Goal: Task Accomplishment & Management: Complete application form

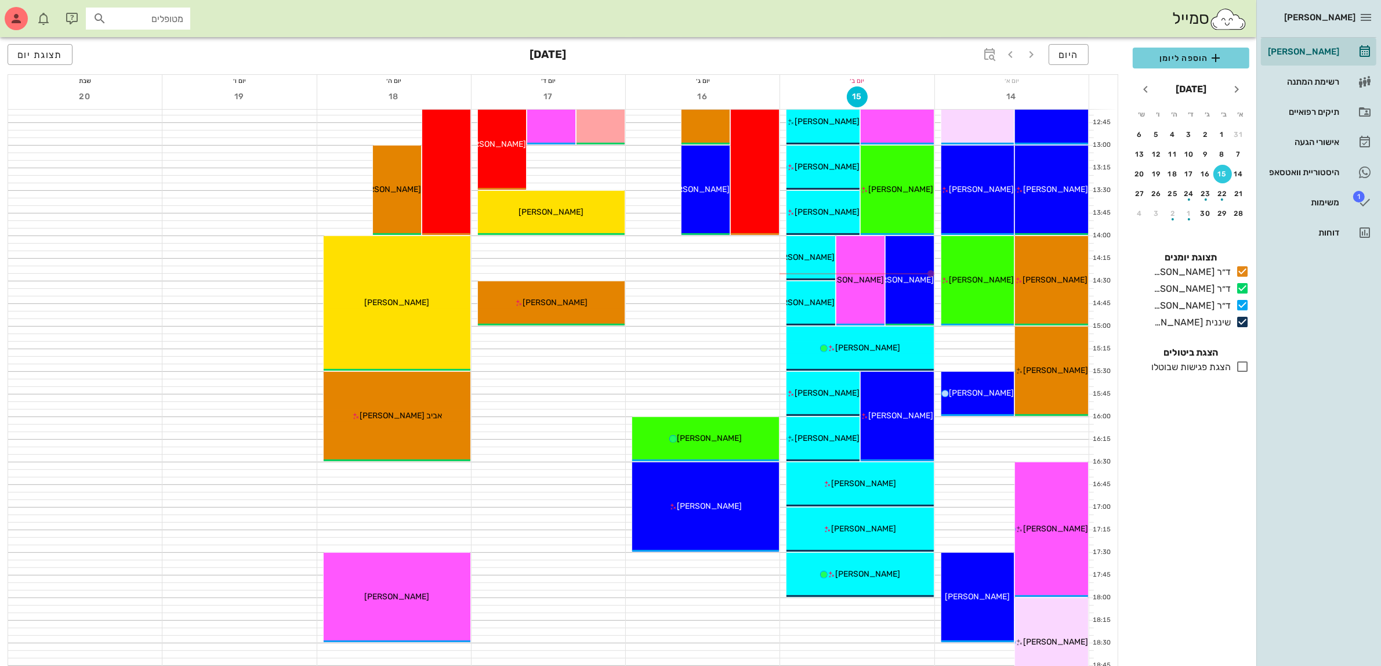
scroll to position [508, 0]
click at [1171, 59] on span "הוספה ליומן" at bounding box center [1191, 58] width 98 height 14
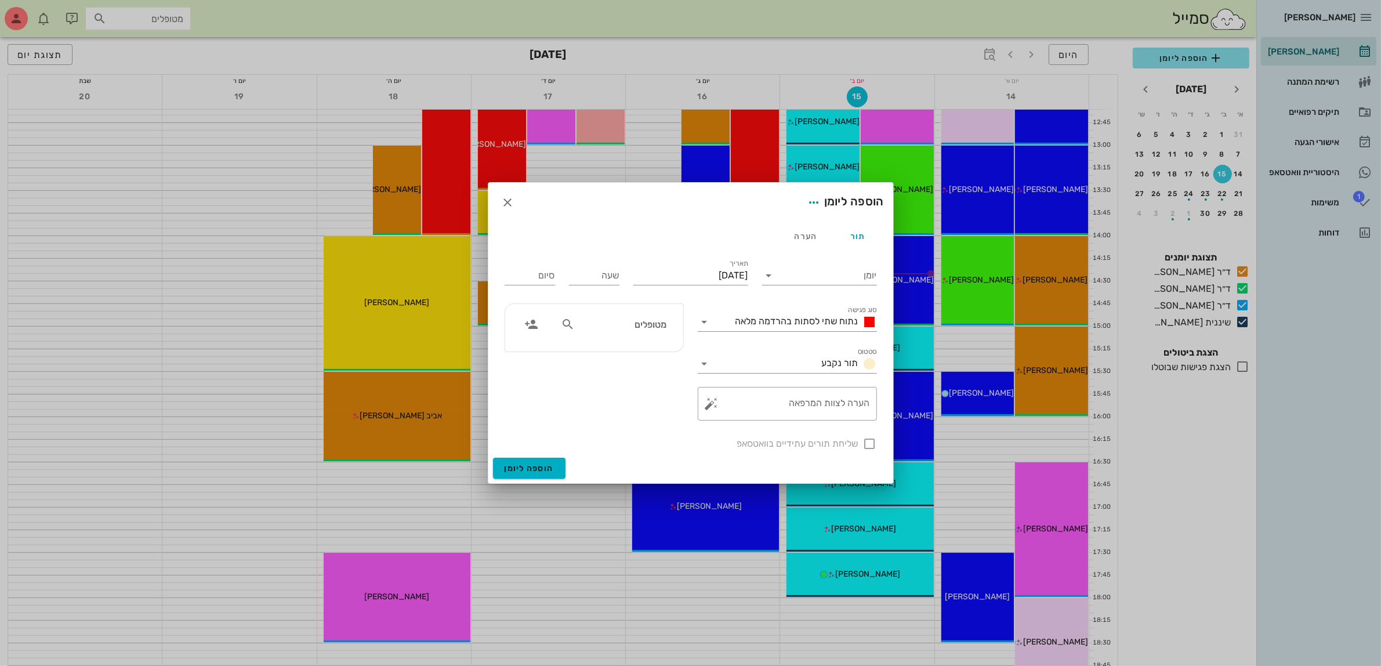
click at [614, 335] on div "מטופלים" at bounding box center [614, 324] width 120 height 22
type input "מיט"
click at [642, 358] on div "0507779774" at bounding box center [622, 360] width 117 height 9
click at [807, 276] on input "יומן" at bounding box center [828, 275] width 99 height 19
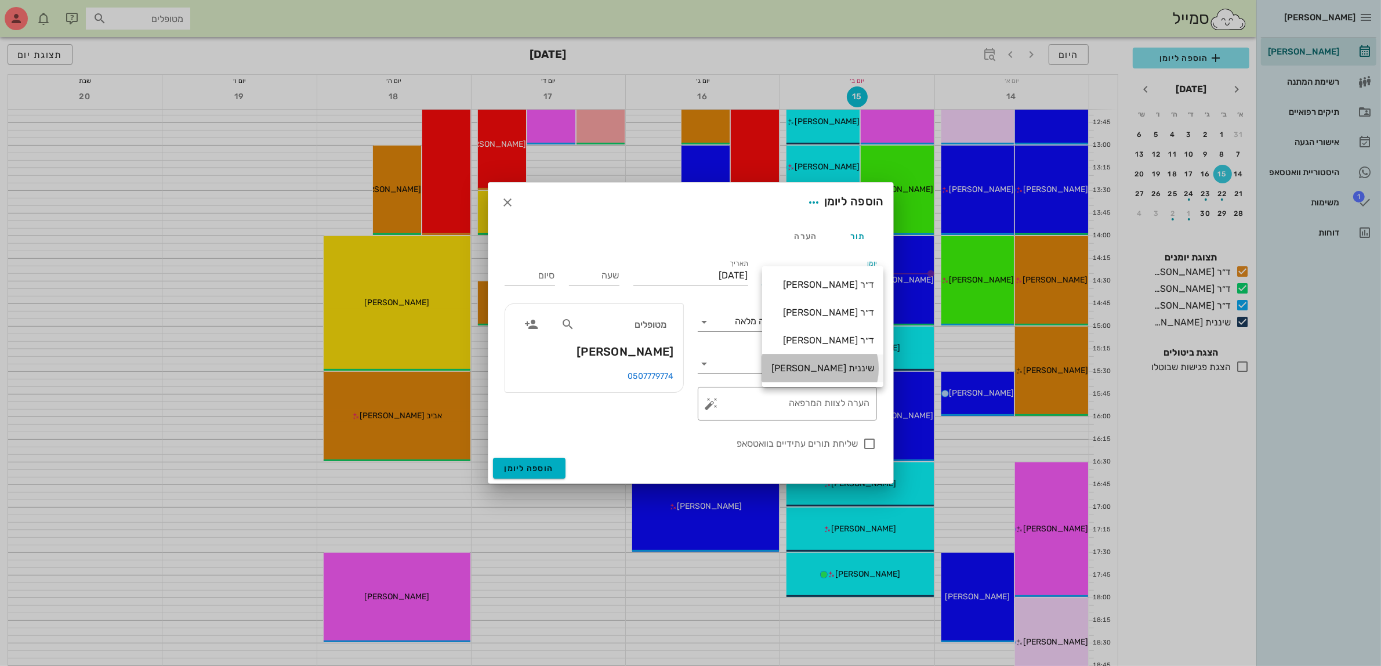
click at [836, 367] on div "שיננית [PERSON_NAME]" at bounding box center [823, 368] width 103 height 11
click at [824, 324] on span "נתוח שתי לסתות בהרדמה מלאה" at bounding box center [797, 321] width 123 height 11
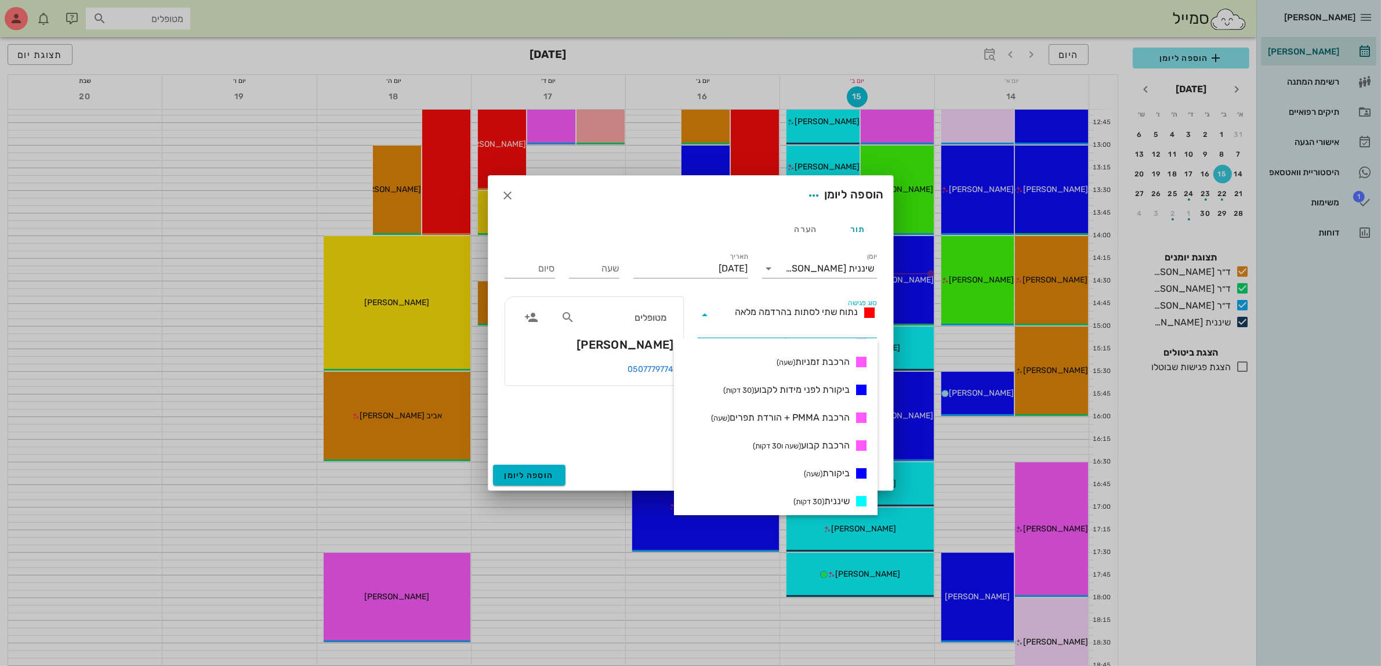
scroll to position [435, 0]
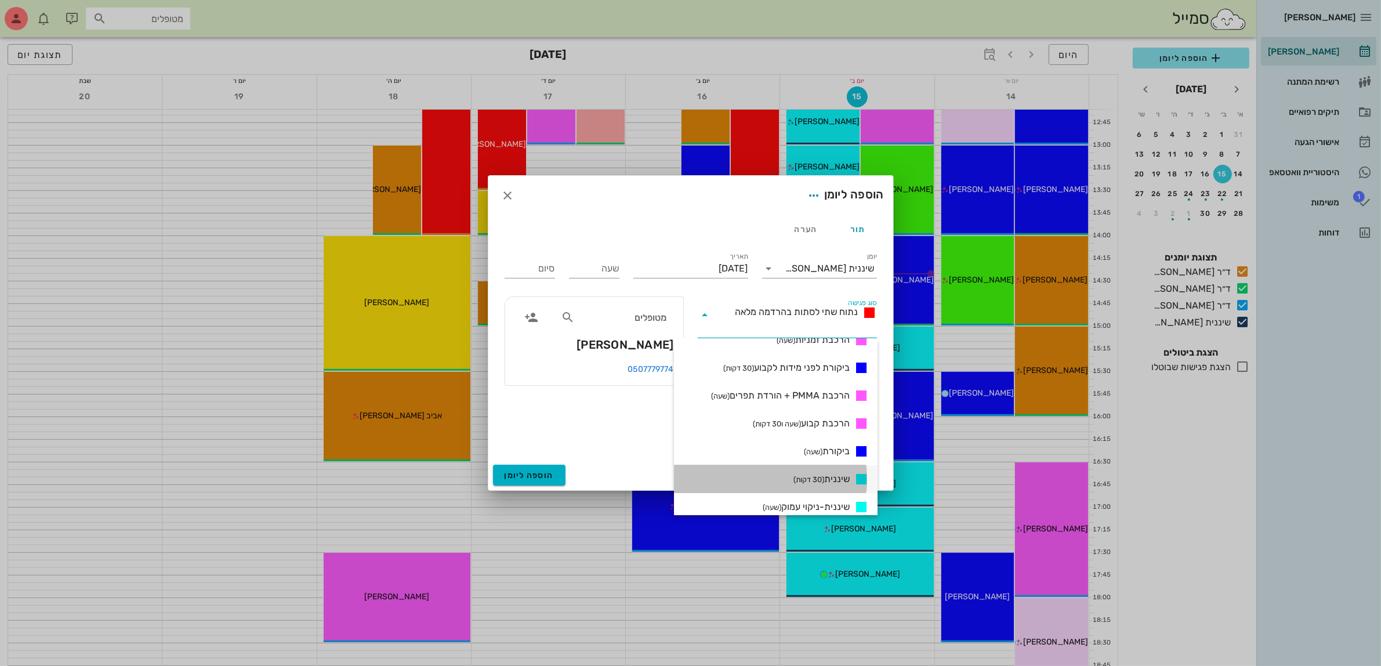
click at [816, 473] on span "שיננית (30 דקות)" at bounding box center [822, 479] width 56 height 14
type input "00:30"
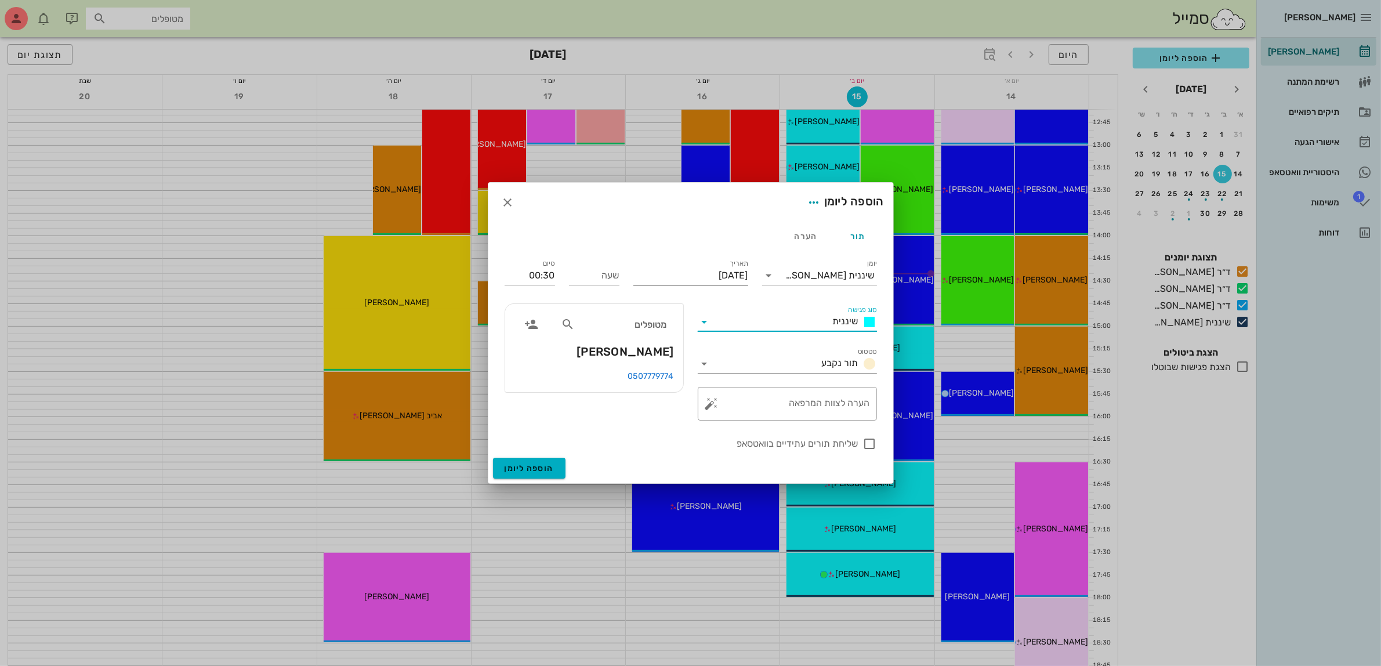
click at [674, 274] on input "[DATE]" at bounding box center [691, 275] width 115 height 19
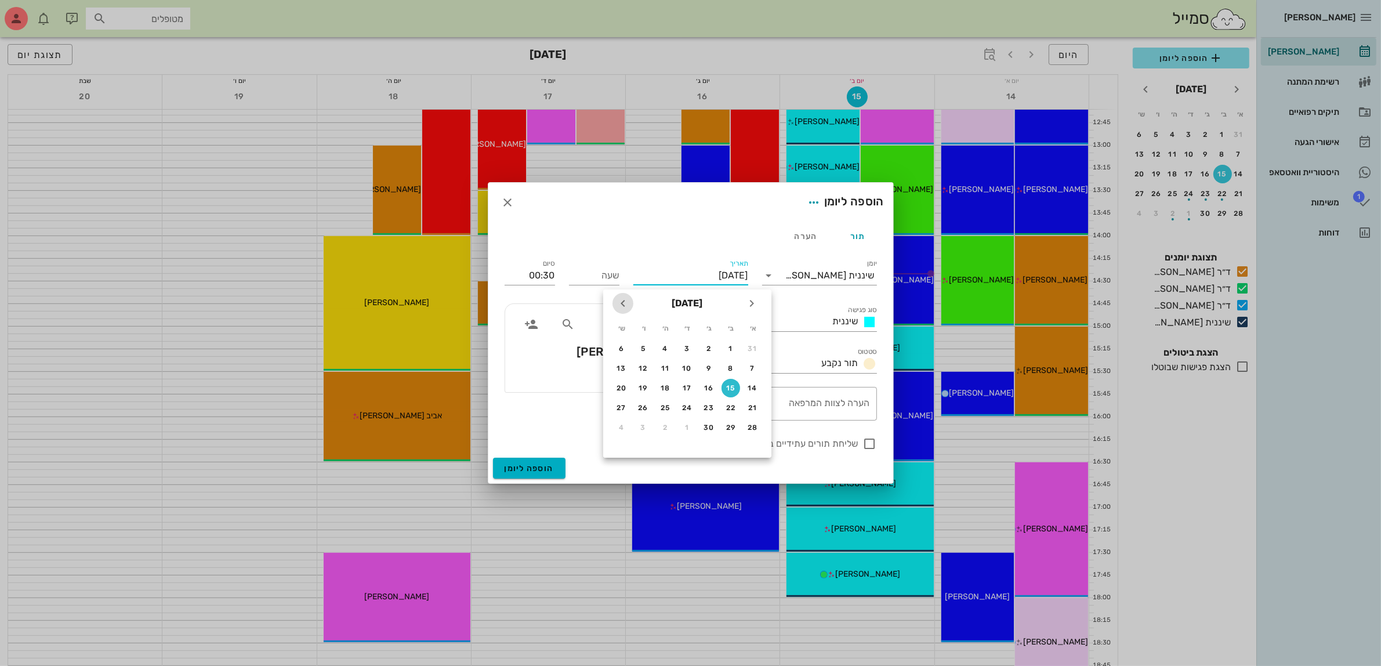
click at [627, 305] on icon "חודש הבא" at bounding box center [623, 303] width 14 height 14
click at [732, 384] on div "10" at bounding box center [731, 388] width 19 height 8
type input "[DATE]"
click at [616, 274] on input "שעה" at bounding box center [594, 275] width 50 height 19
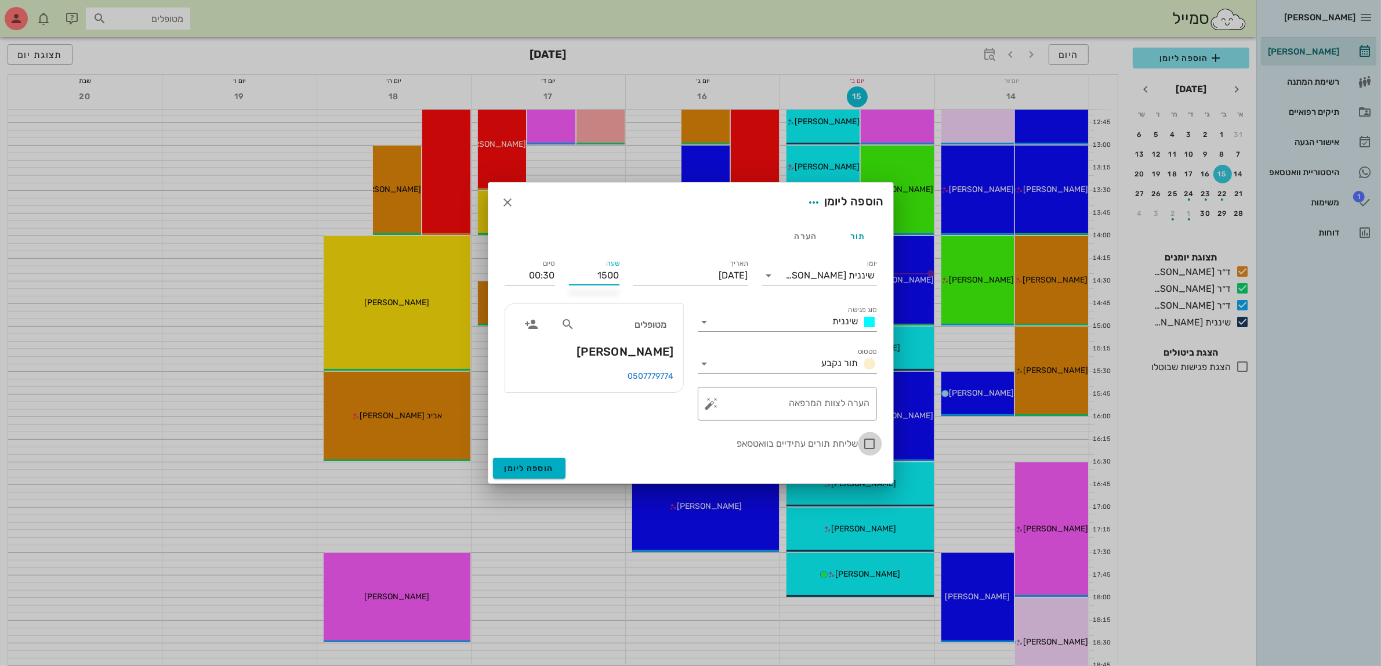
type input "15:00"
type input "15:30"
click at [868, 444] on div at bounding box center [870, 444] width 20 height 20
checkbox input "true"
click at [531, 469] on span "הוספה ליומן" at bounding box center [529, 469] width 49 height 10
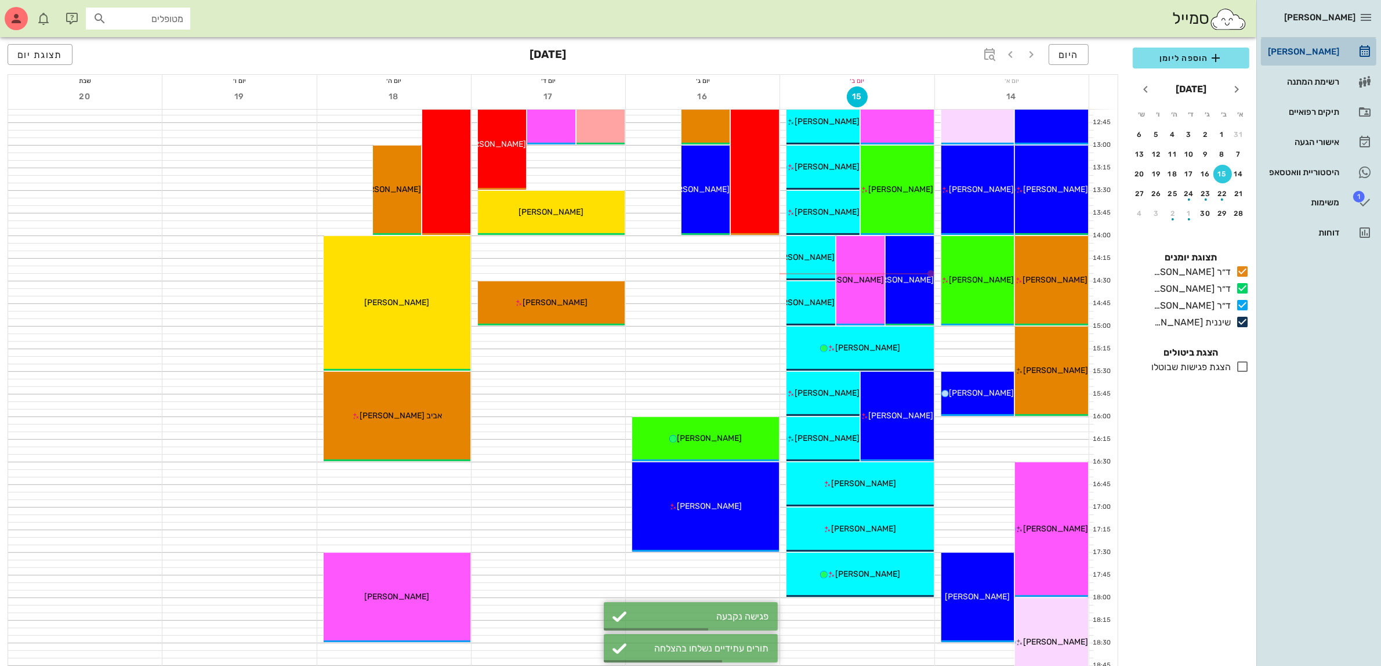
click at [1332, 48] on div "[PERSON_NAME]" at bounding box center [1303, 51] width 74 height 9
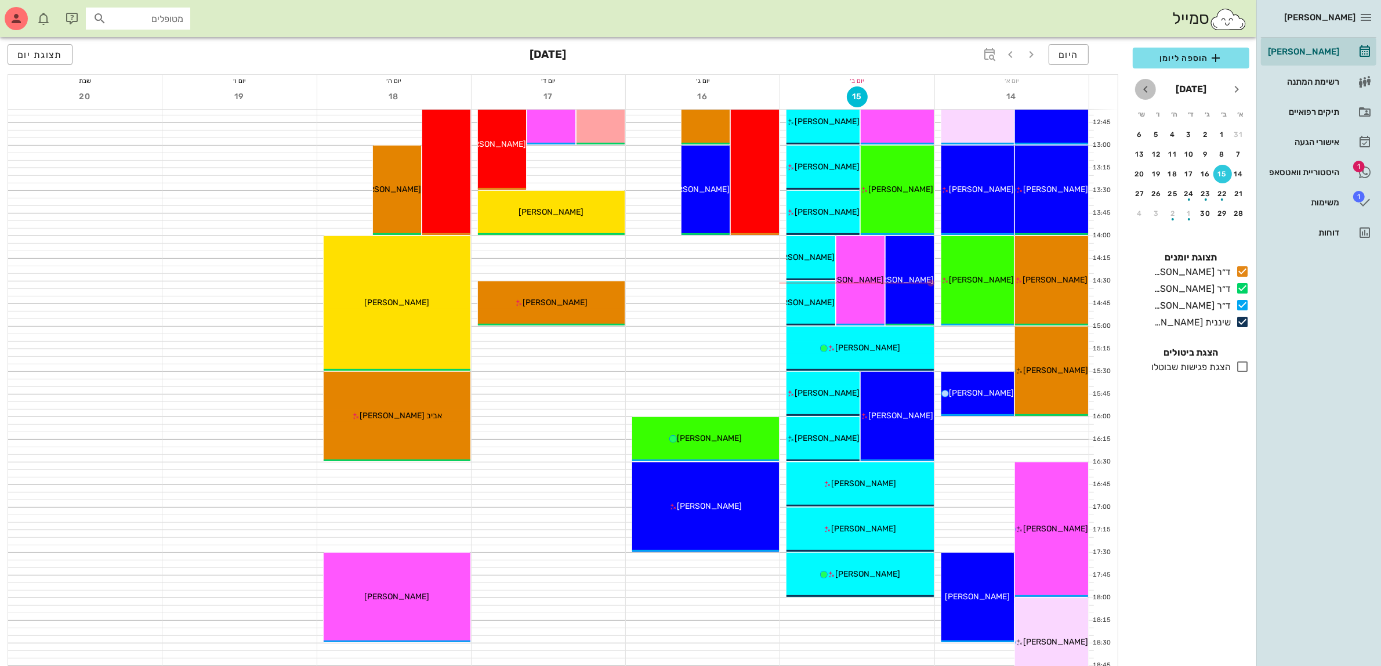
click at [1143, 88] on icon "חודש הבא" at bounding box center [1146, 89] width 14 height 14
click at [1192, 150] on div "8" at bounding box center [1190, 154] width 19 height 8
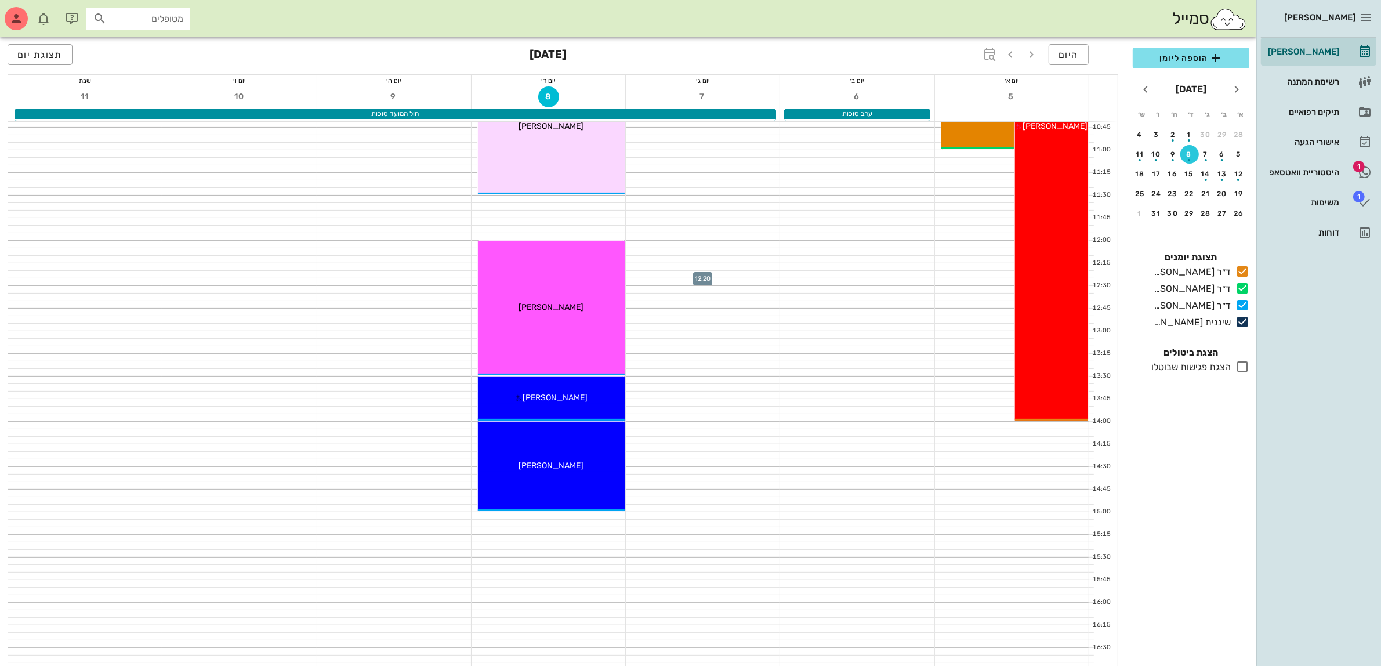
scroll to position [290, 0]
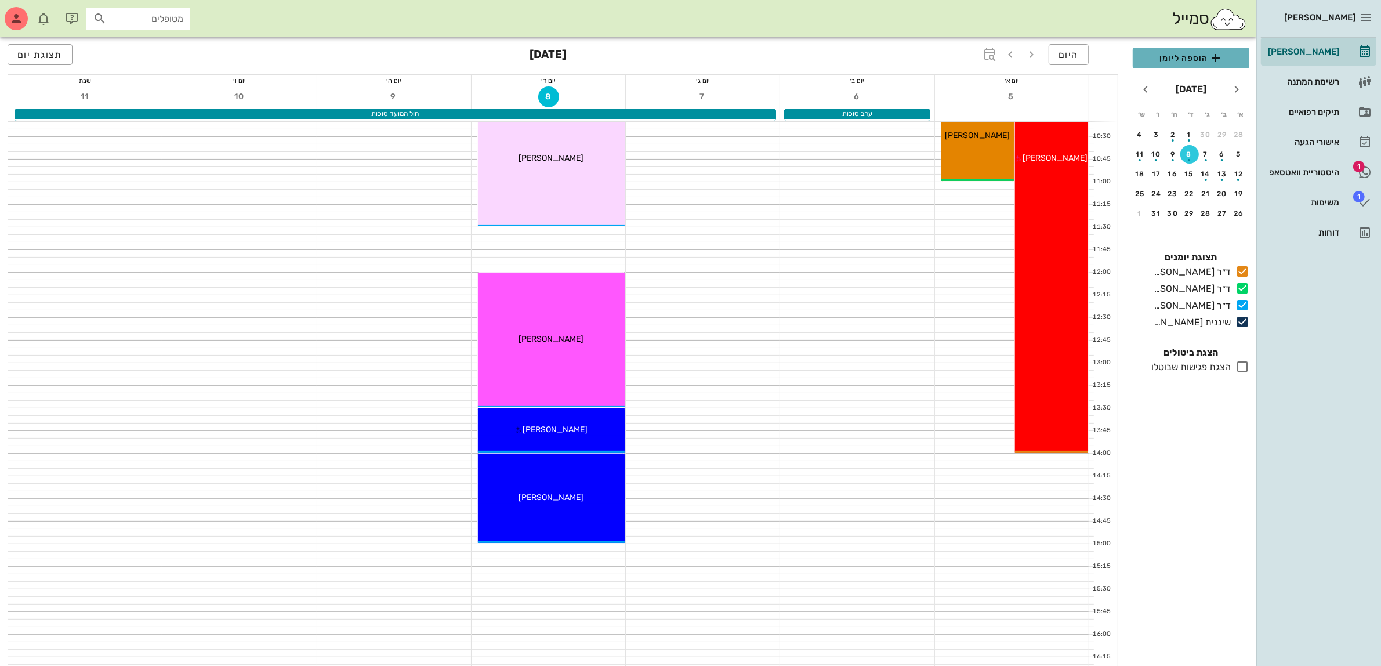
click at [1185, 58] on span "הוספה ליומן" at bounding box center [1191, 58] width 98 height 14
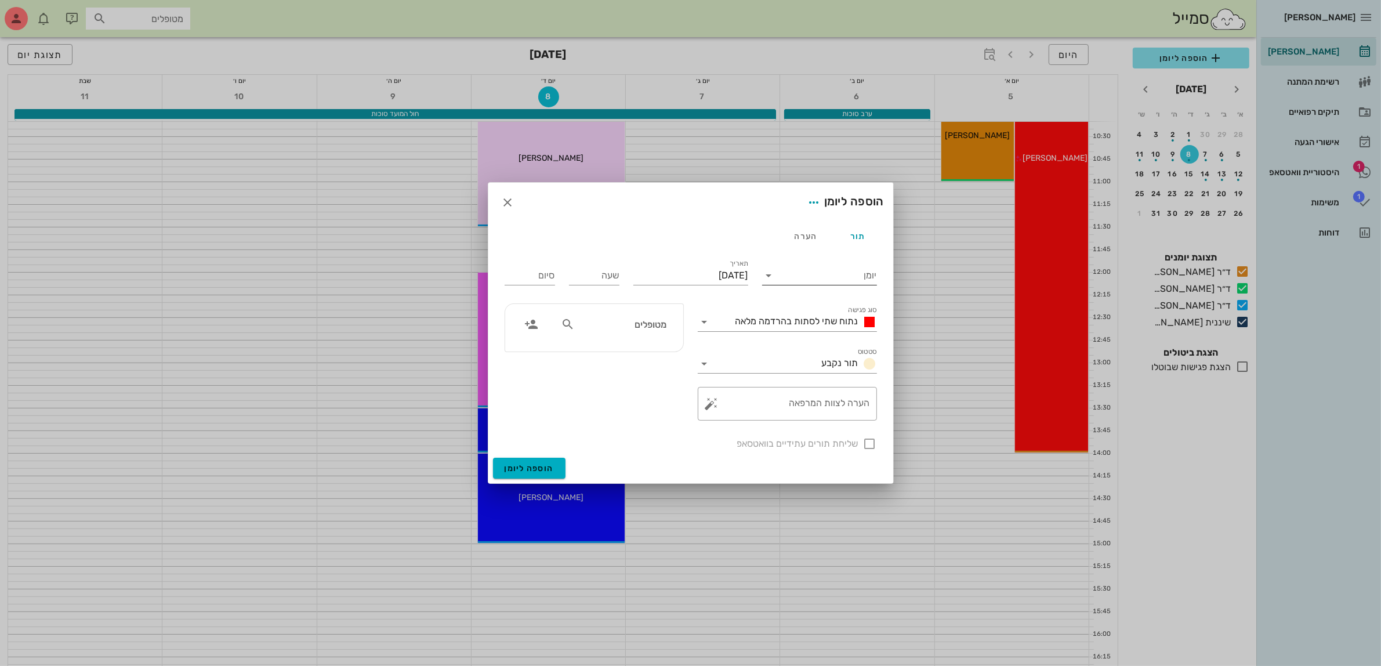
click at [827, 279] on input "יומן" at bounding box center [828, 275] width 99 height 19
click at [839, 372] on div "שיננית [PERSON_NAME]" at bounding box center [823, 368] width 103 height 11
click at [802, 309] on div "סוג פגישה נתוח שתי לסתות בהרדמה מלאה" at bounding box center [787, 319] width 179 height 26
click at [801, 331] on div "נתוח שתי לסתות בהרדמה מלאה" at bounding box center [795, 322] width 163 height 19
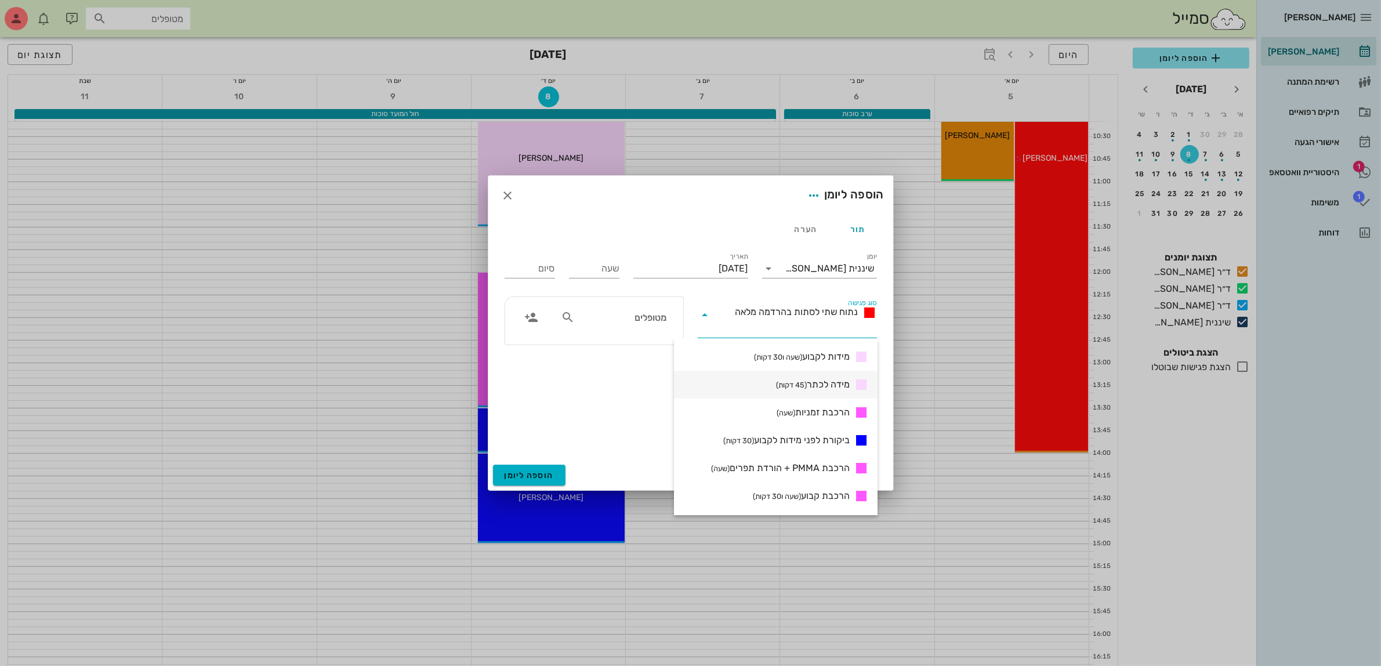
scroll to position [435, 0]
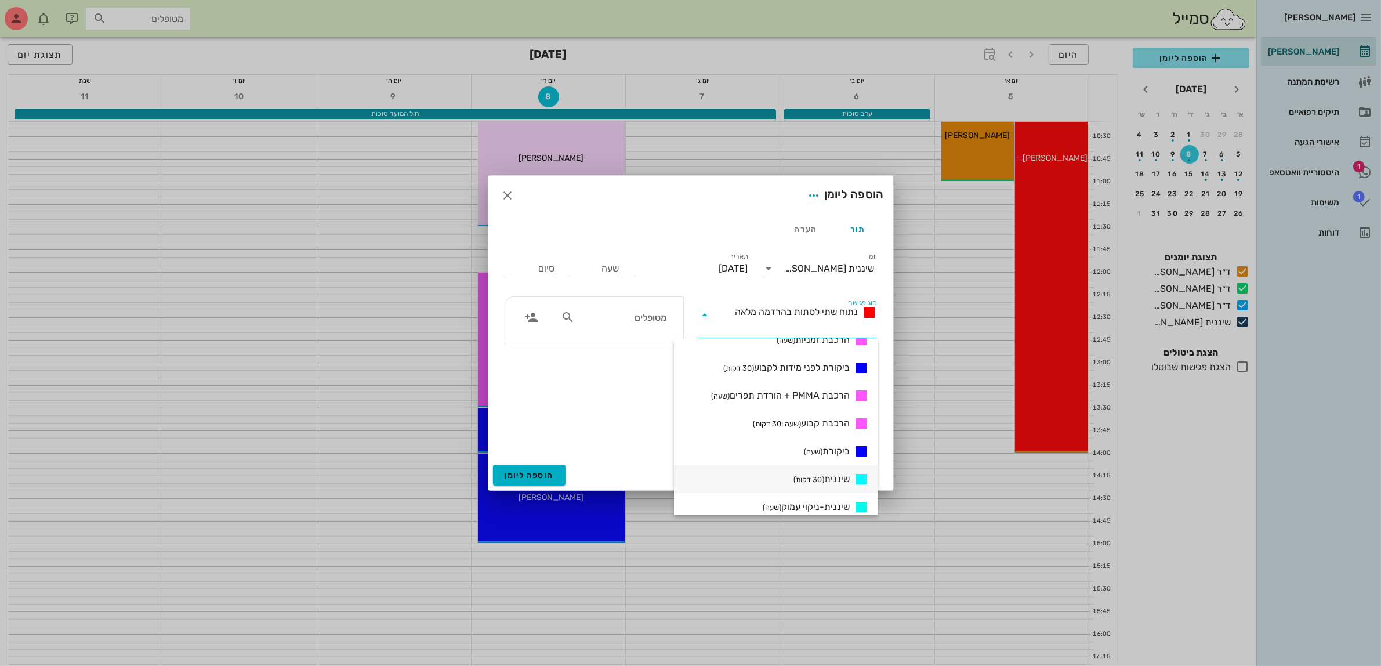
click at [820, 476] on small "(30 דקות)" at bounding box center [809, 479] width 31 height 9
type input "00:30"
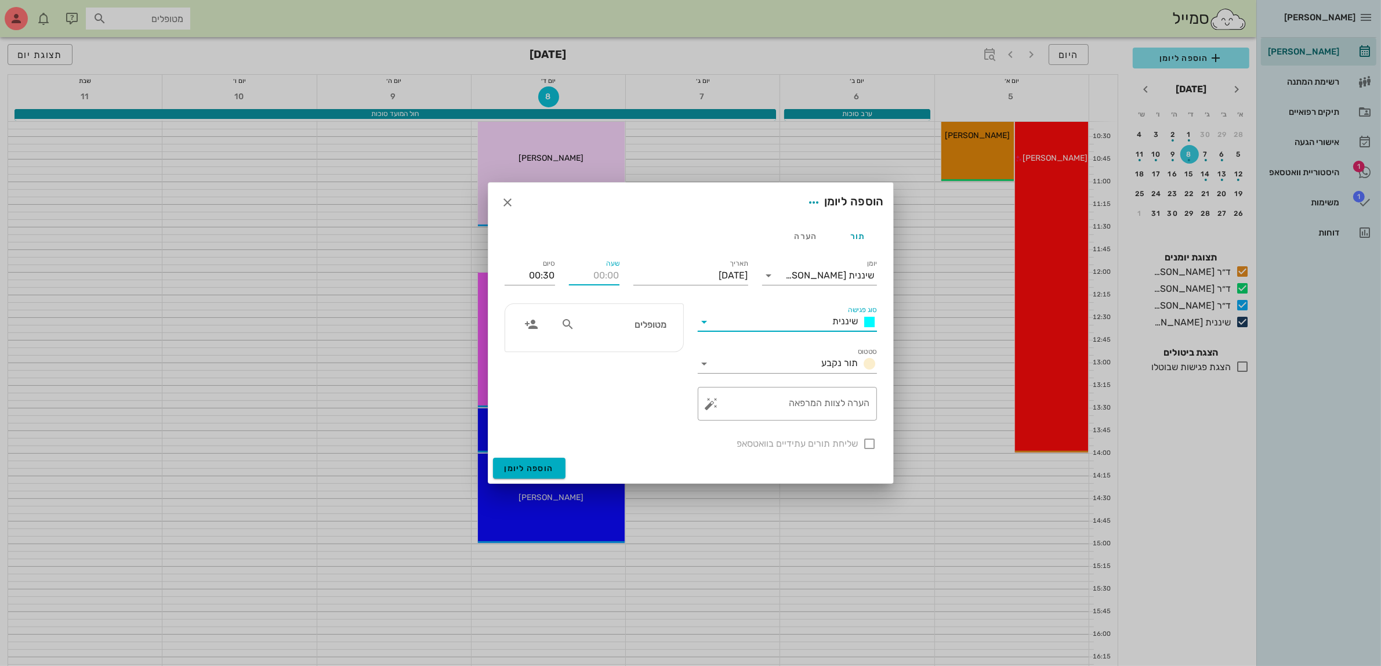
click at [611, 274] on input "שעה" at bounding box center [594, 275] width 50 height 19
type input "11:00"
type input "11:30"
click at [636, 419] on div "מטופלים" at bounding box center [594, 361] width 193 height 131
click at [634, 323] on input "מטופלים" at bounding box center [621, 324] width 89 height 15
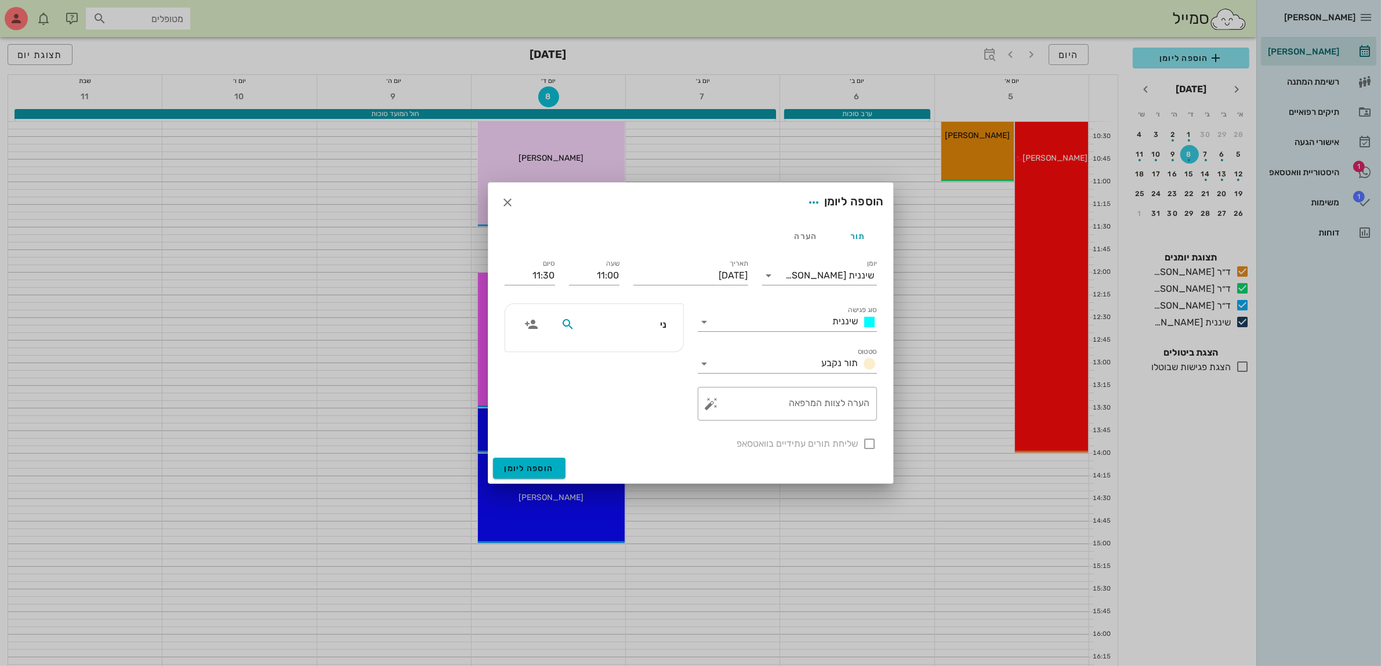
type input "ניצ"
click at [630, 356] on div "0523954105" at bounding box center [622, 360] width 117 height 9
click at [866, 446] on div at bounding box center [870, 444] width 20 height 20
checkbox input "true"
click at [826, 283] on div "שיננית [PERSON_NAME]" at bounding box center [828, 275] width 99 height 19
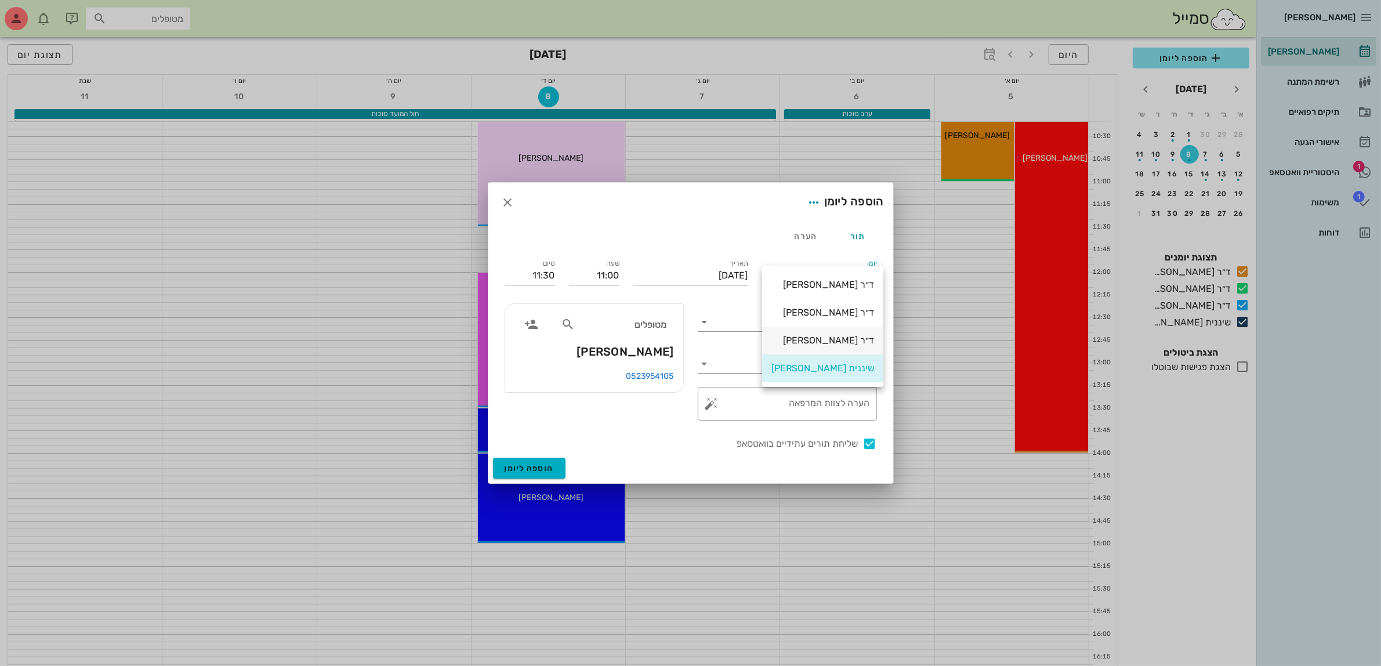
click at [834, 343] on div "ד״ר [PERSON_NAME]" at bounding box center [823, 340] width 103 height 11
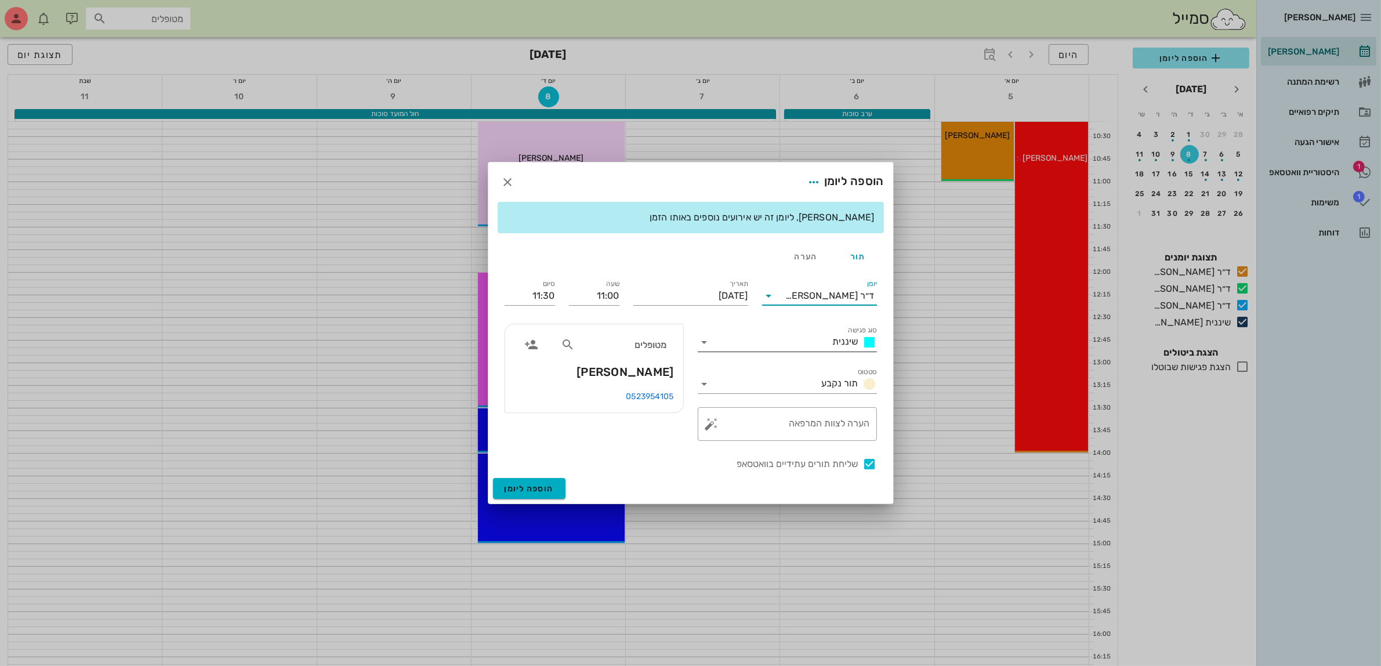
click at [831, 347] on div "שיננית" at bounding box center [853, 342] width 49 height 14
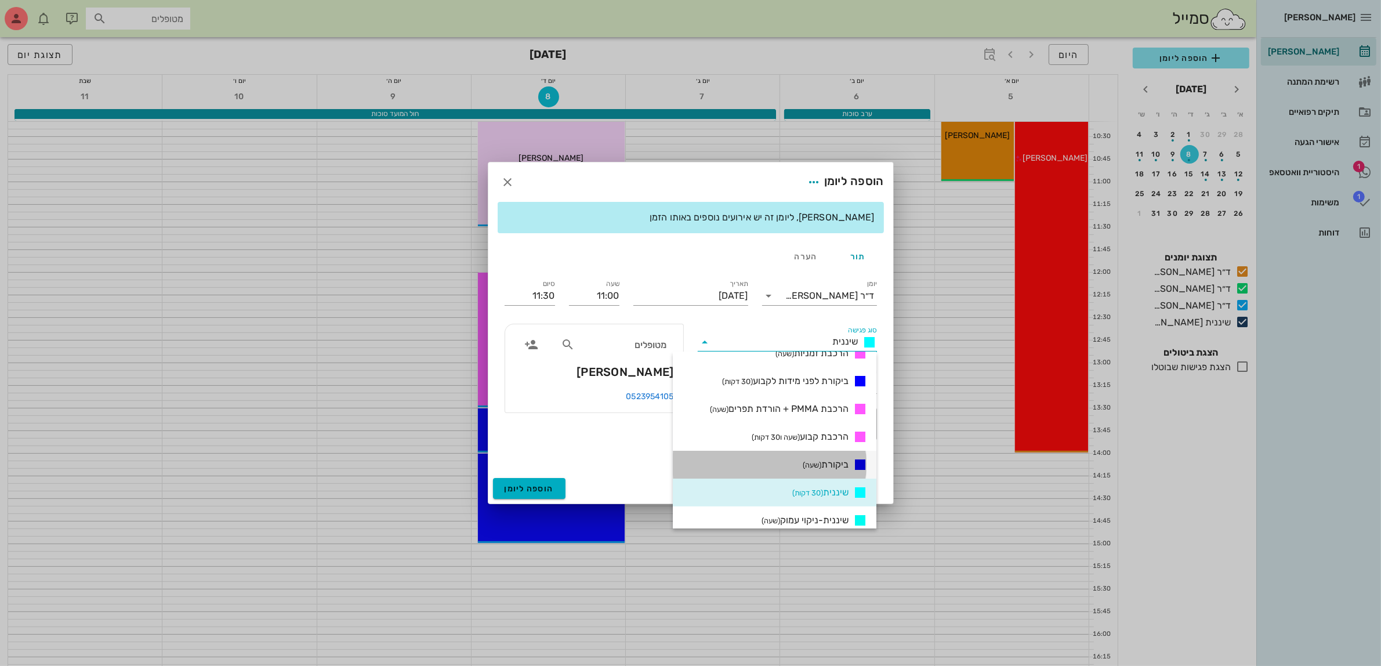
click at [829, 461] on span "ביקורת (שעה)" at bounding box center [826, 465] width 46 height 14
type input "12:00"
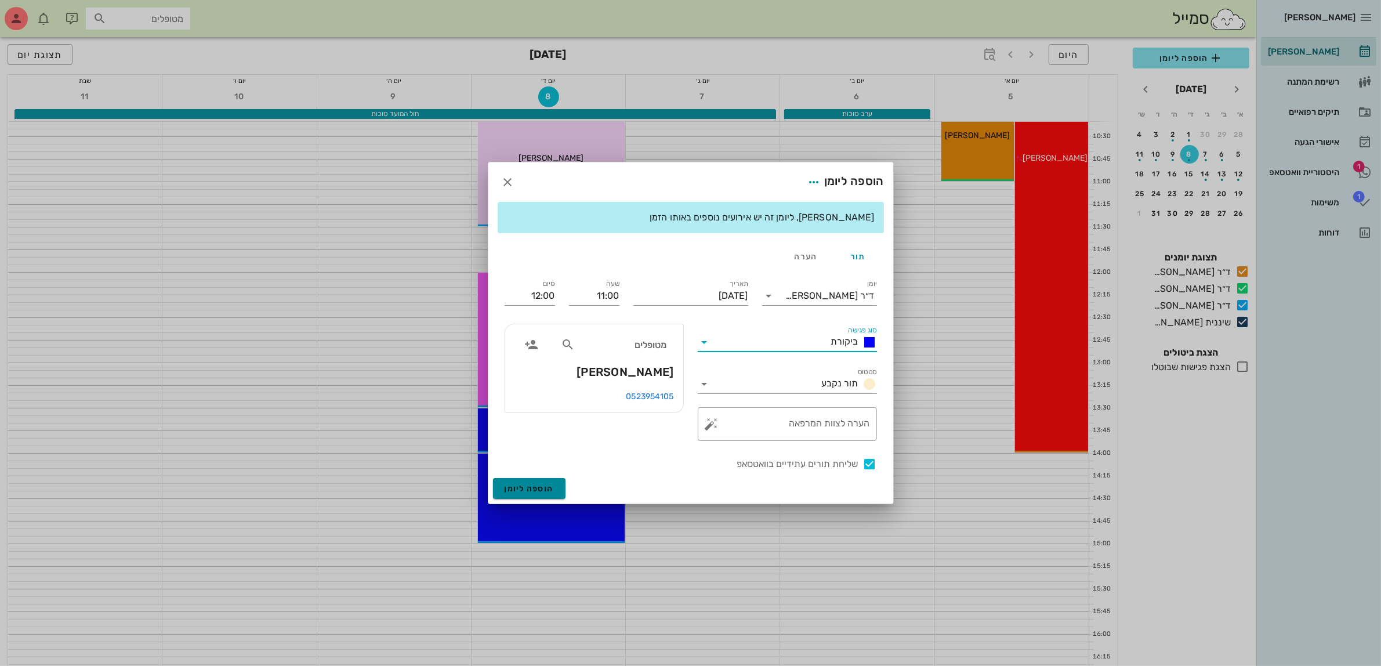
click at [524, 487] on span "הוספה ליומן" at bounding box center [529, 489] width 49 height 10
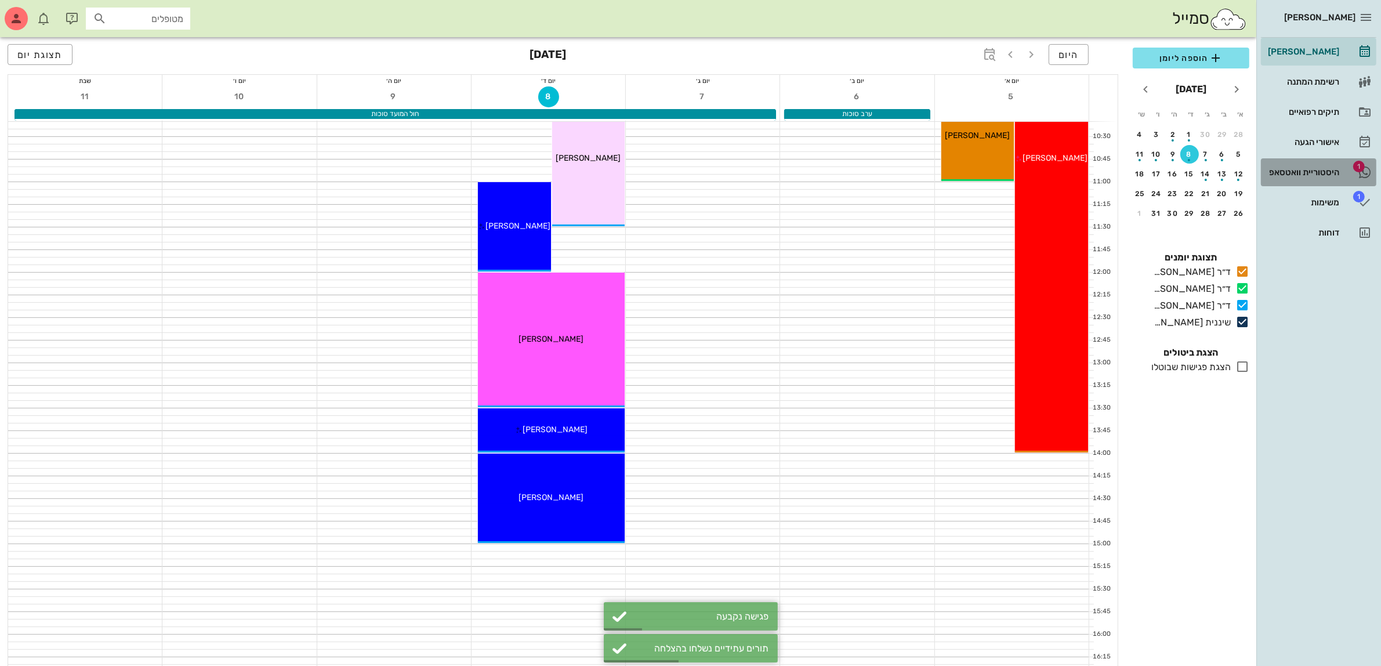
click at [1288, 167] on div "היסטוריית וואטסאפ" at bounding box center [1303, 172] width 74 height 19
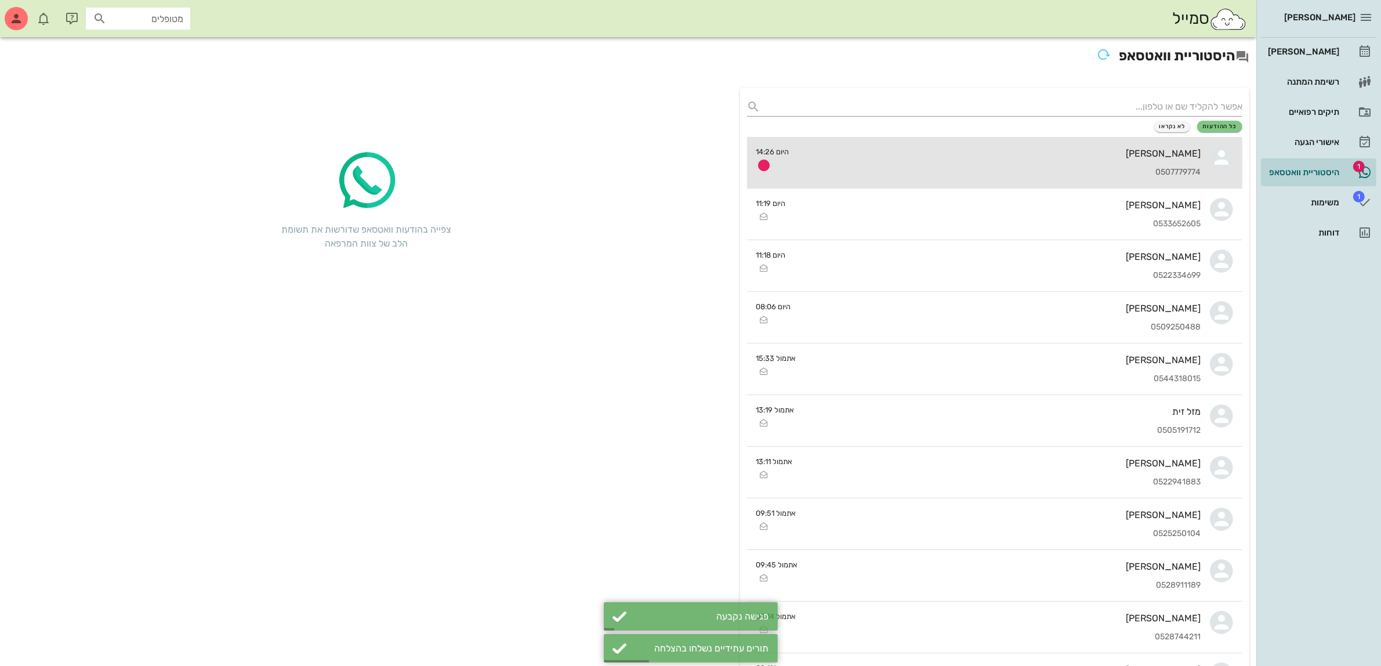
click at [1103, 154] on div "[PERSON_NAME]" at bounding box center [1000, 153] width 403 height 11
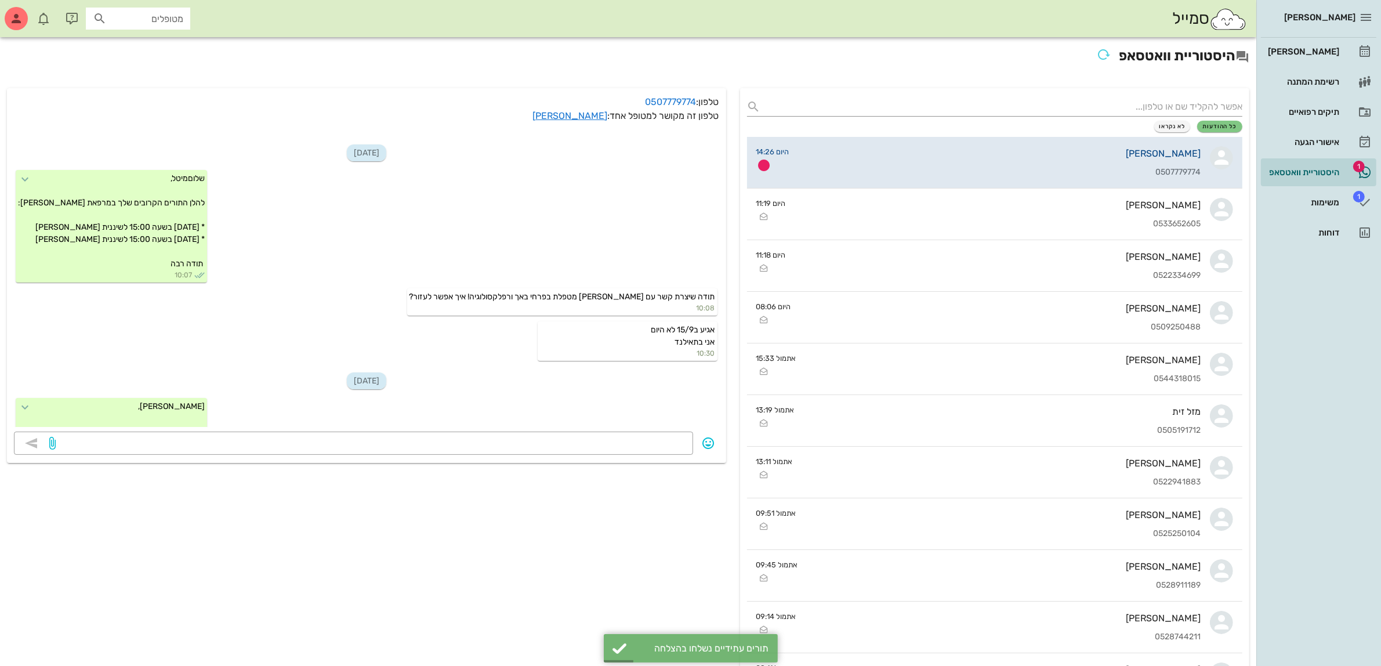
scroll to position [121, 0]
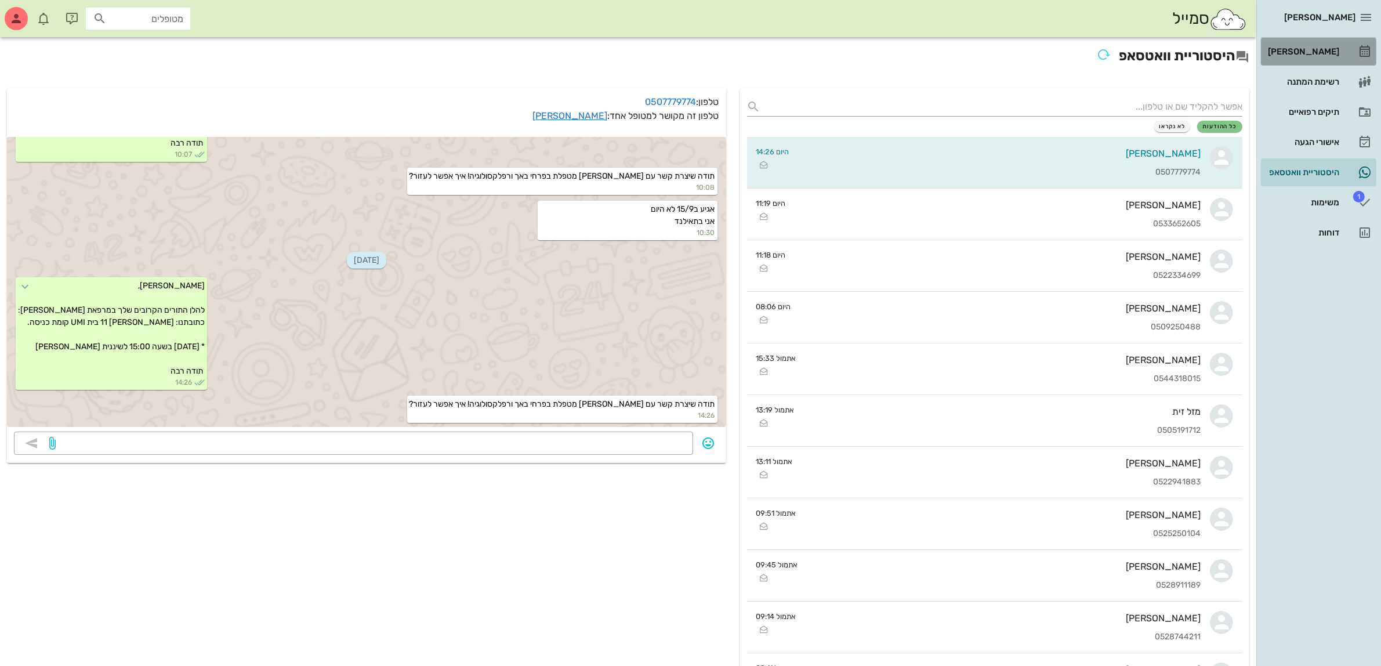
click at [1314, 49] on div "[PERSON_NAME]" at bounding box center [1303, 51] width 74 height 9
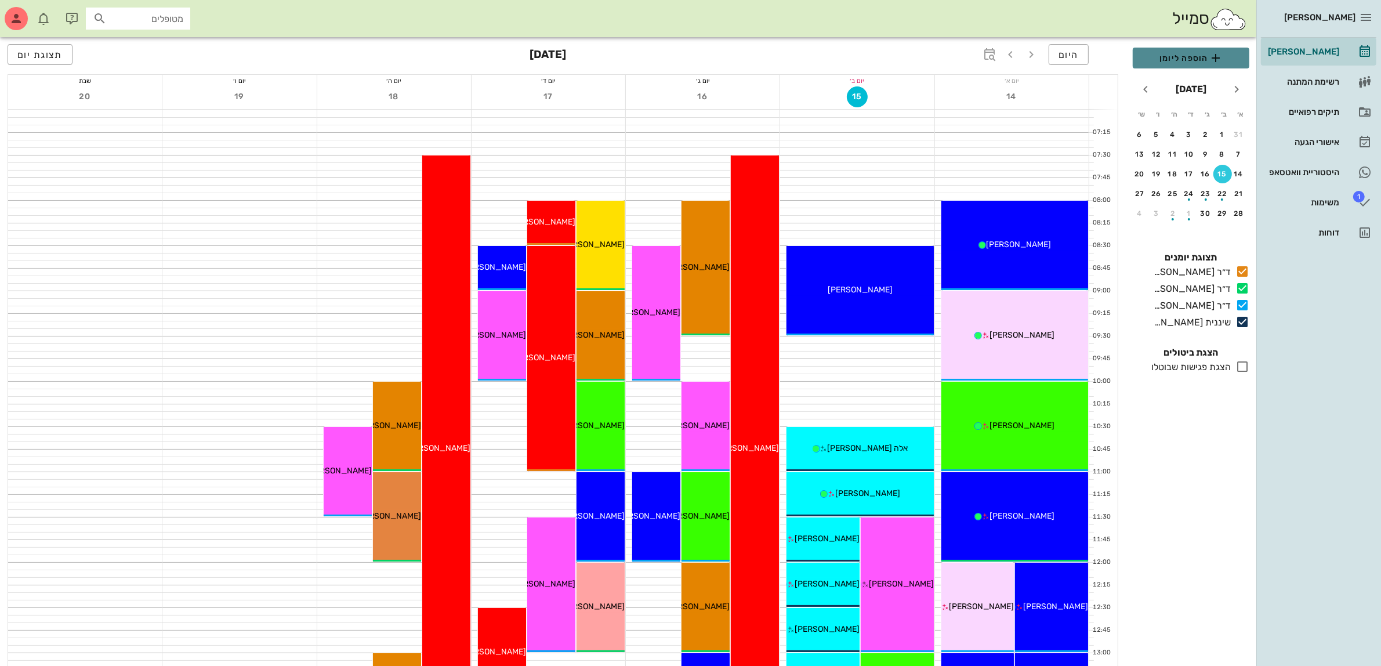
click at [1195, 58] on span "הוספה ליומן" at bounding box center [1191, 58] width 98 height 14
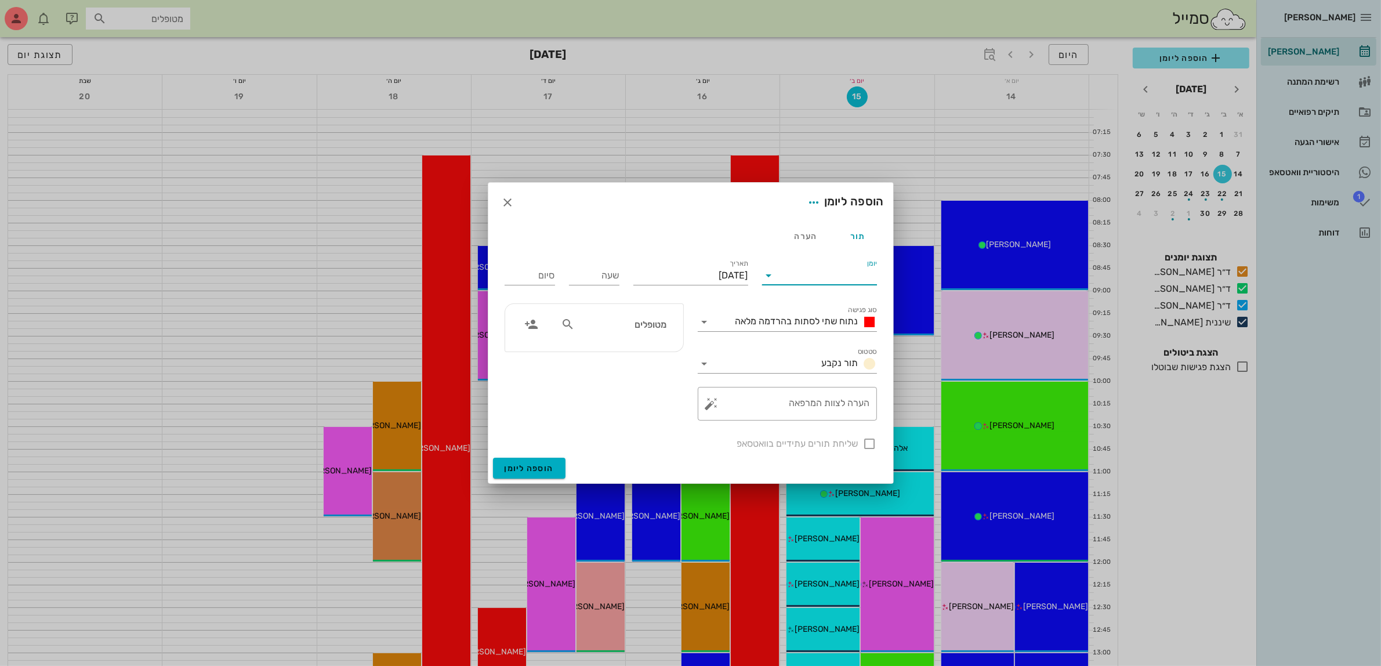
click at [811, 273] on input "יומן" at bounding box center [828, 275] width 99 height 19
click at [836, 335] on div "ד״ר [PERSON_NAME]" at bounding box center [823, 340] width 103 height 11
click at [812, 331] on div "נתוח שתי לסתות בהרדמה מלאה" at bounding box center [795, 322] width 163 height 19
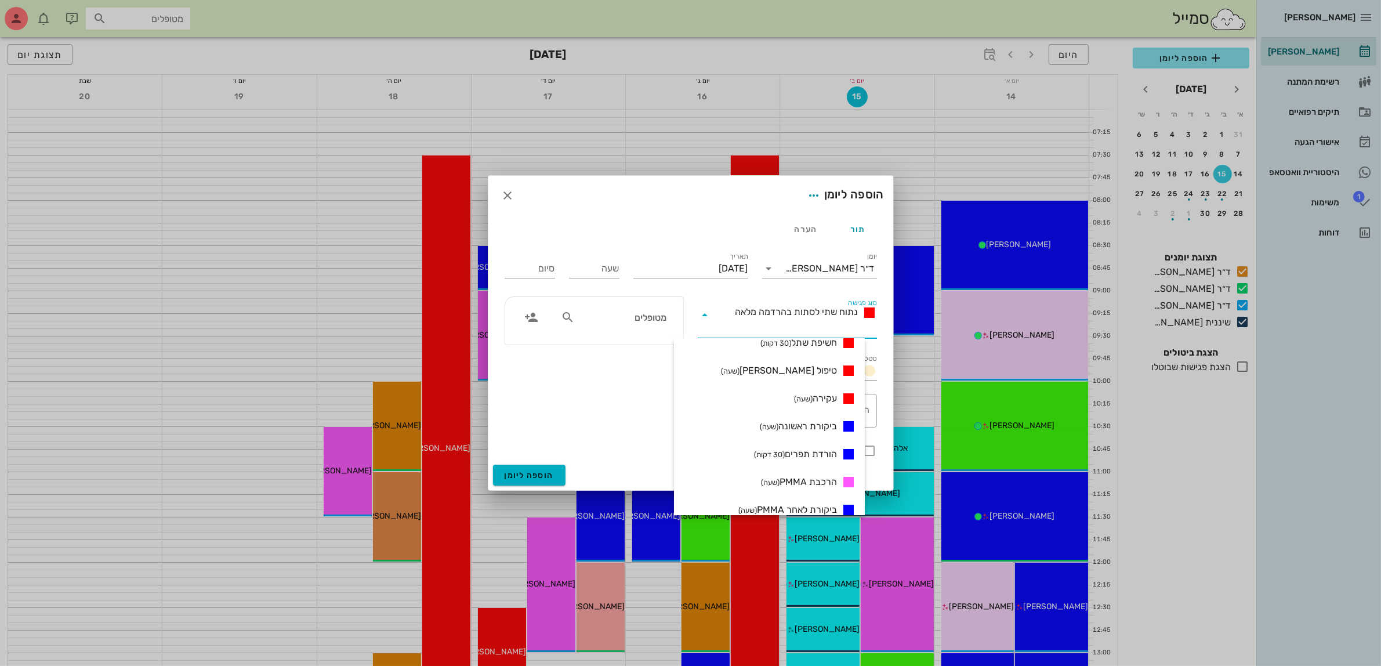
scroll to position [218, 0]
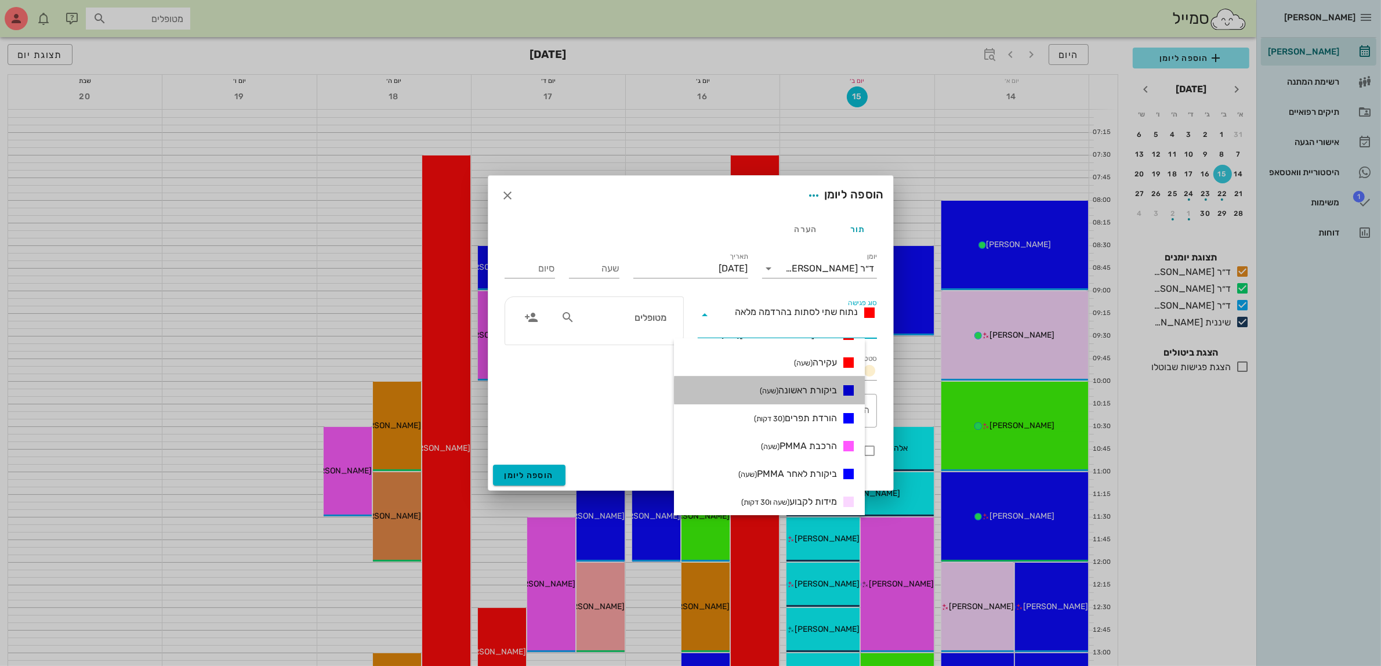
click at [825, 385] on span "ביקורת ראשונה (שעה)" at bounding box center [798, 391] width 77 height 14
type input "01:00"
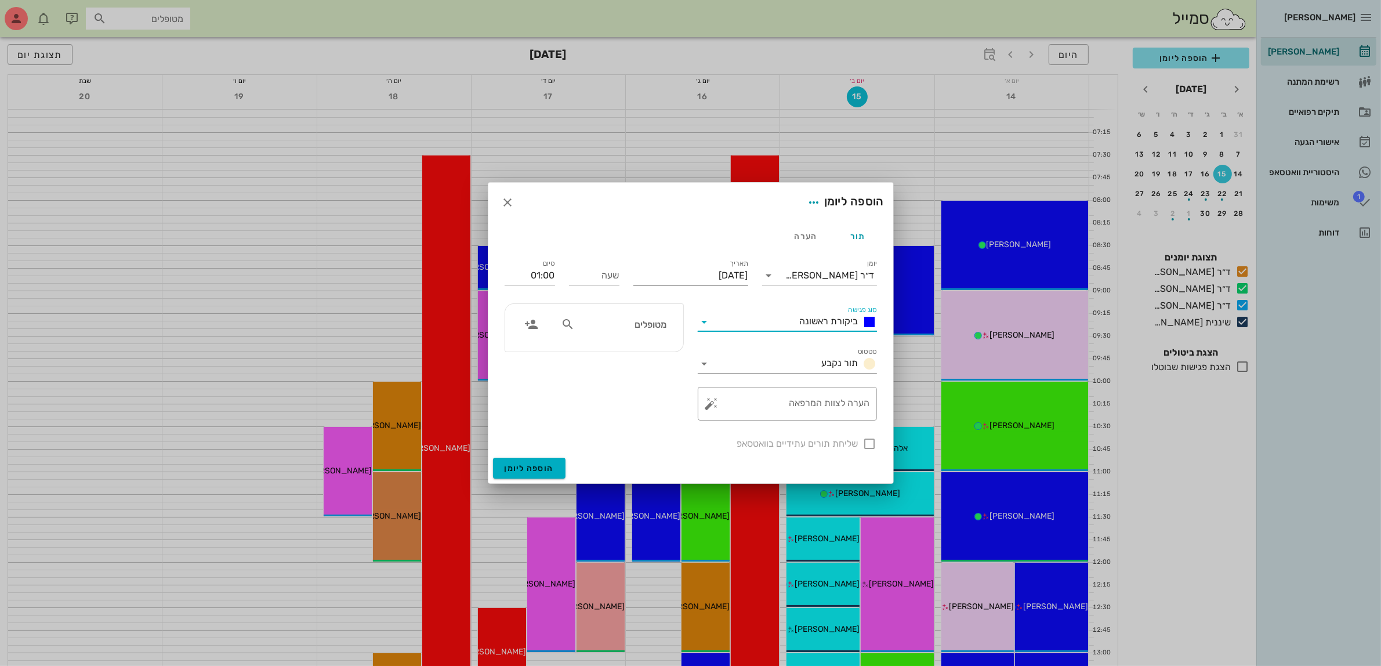
click at [715, 267] on input "[DATE]" at bounding box center [691, 275] width 115 height 19
click at [729, 424] on div "29" at bounding box center [731, 428] width 19 height 8
type input "[DATE]"
click at [587, 279] on input "שעה" at bounding box center [594, 275] width 50 height 19
type input "15:00"
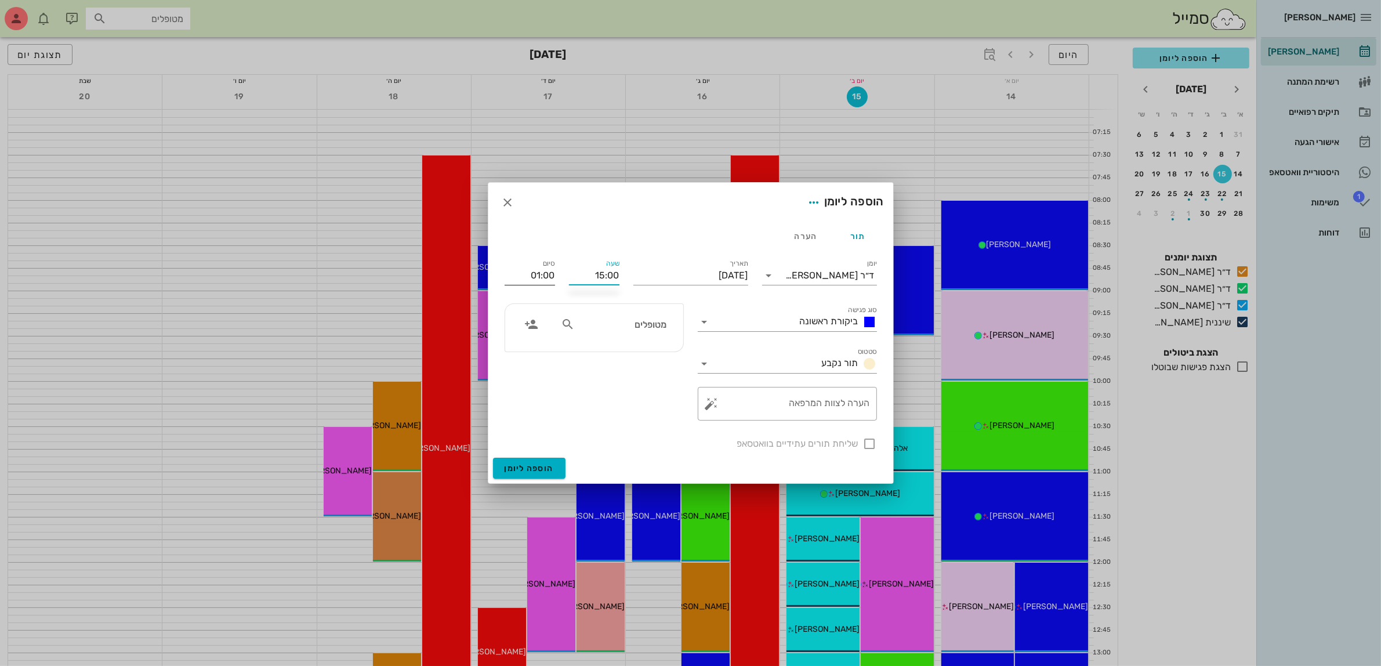
type input "16:00"
click at [546, 274] on input "16:00" at bounding box center [530, 275] width 50 height 19
click at [866, 440] on div "שליחת תורים עתידיים בוואטסאפ" at bounding box center [691, 443] width 386 height 30
click at [638, 323] on input "מטופלים" at bounding box center [621, 324] width 89 height 15
type input "[PERSON_NAME]"
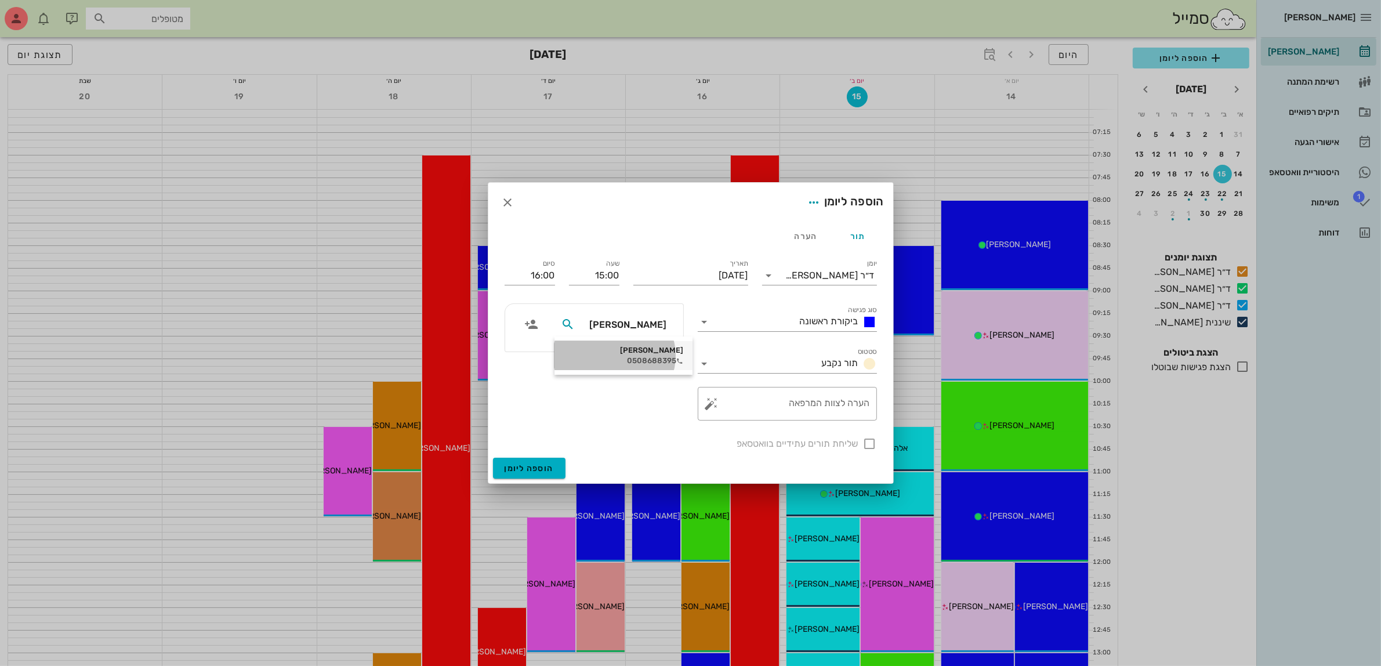
click at [638, 354] on div "[PERSON_NAME]" at bounding box center [624, 350] width 120 height 9
click at [866, 444] on div at bounding box center [870, 444] width 20 height 20
checkbox input "true"
click at [537, 465] on span "הוספה ליומן" at bounding box center [529, 469] width 49 height 10
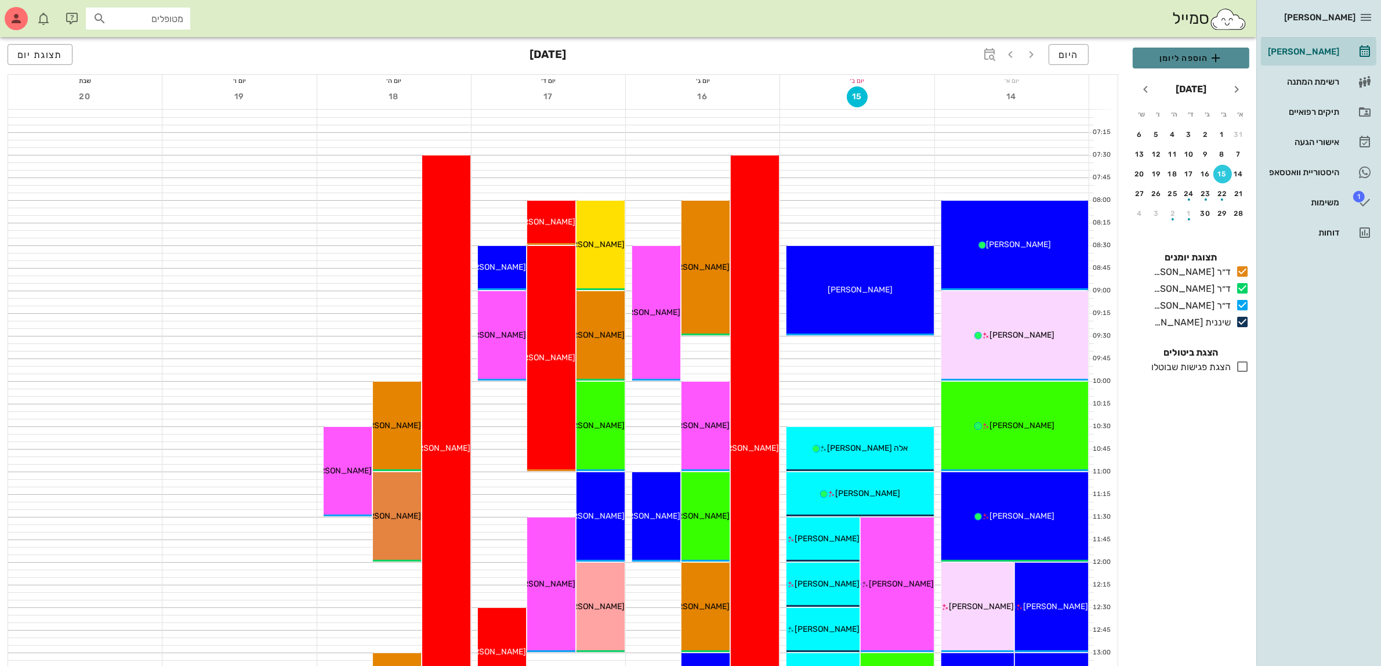
click at [1184, 60] on span "הוספה ליומן" at bounding box center [1191, 58] width 98 height 14
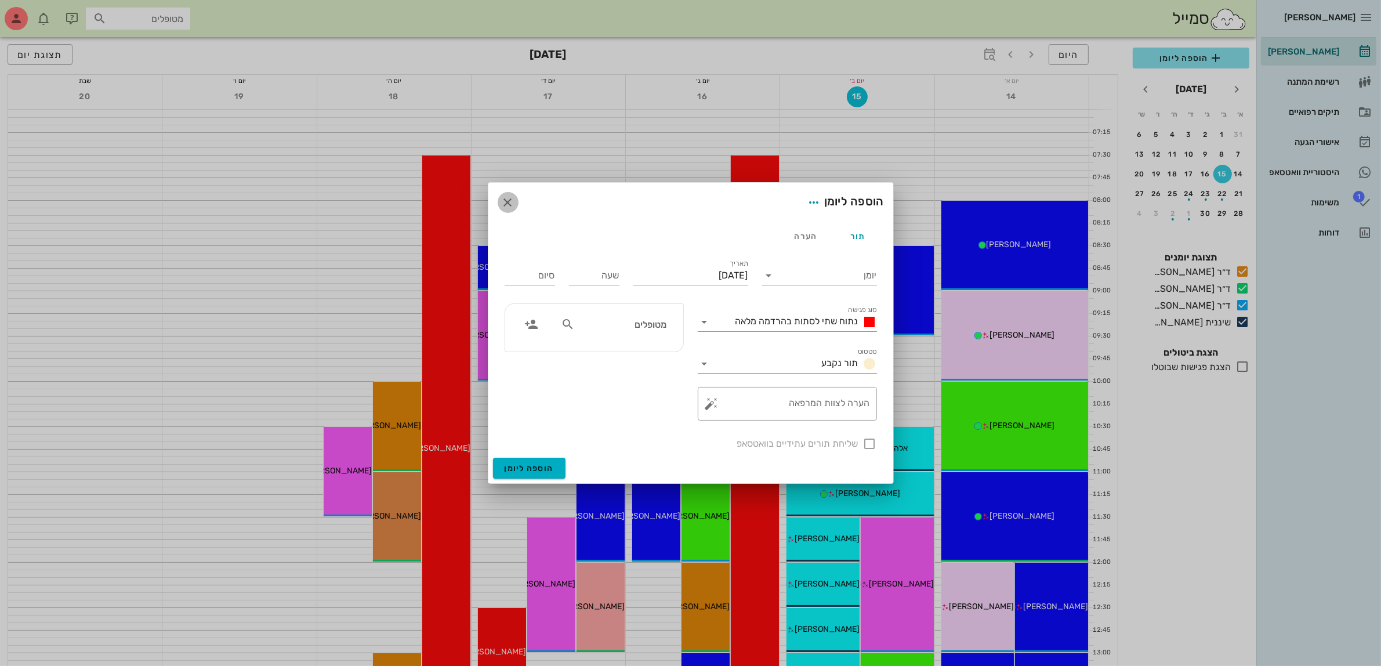
click at [511, 203] on icon "button" at bounding box center [508, 203] width 14 height 14
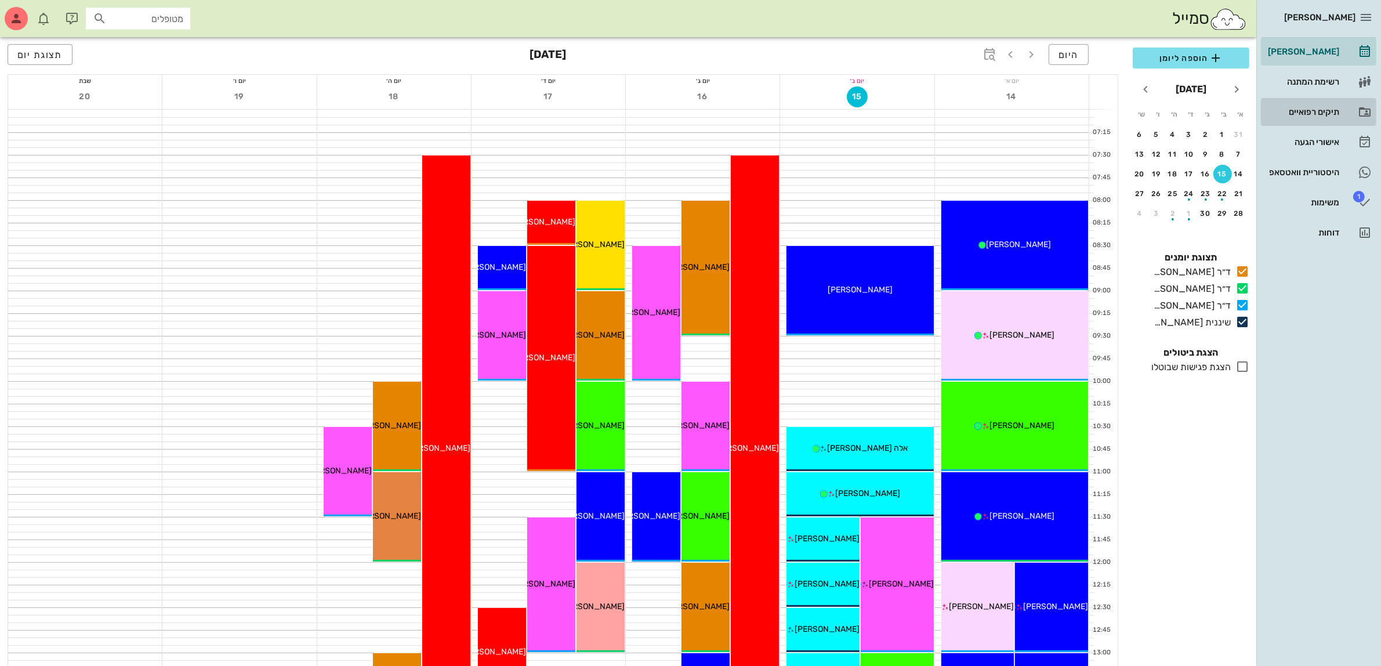
click at [1301, 112] on div "תיקים רפואיים" at bounding box center [1303, 111] width 74 height 9
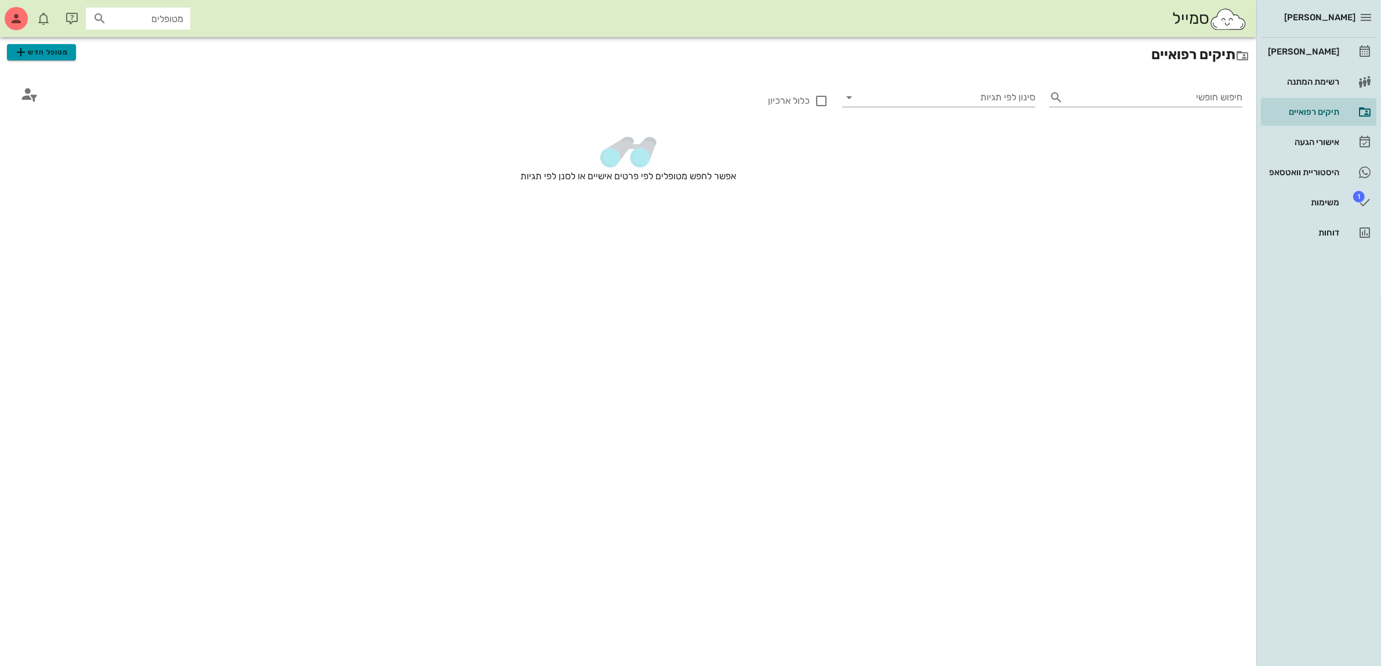
click at [35, 52] on span "מטופל חדש" at bounding box center [41, 52] width 55 height 14
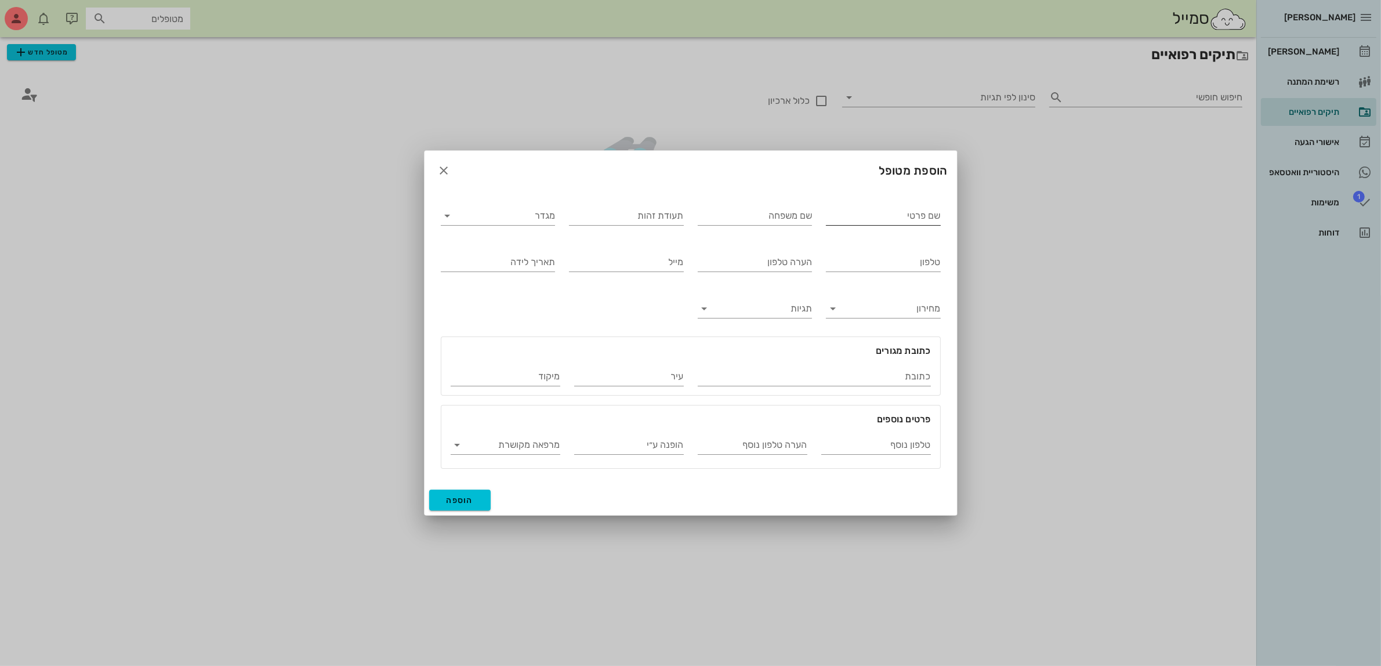
click at [858, 216] on input "שם פרטי" at bounding box center [883, 216] width 115 height 19
type input "אביבית"
type input "[PERSON_NAME]"
click at [513, 218] on input "מגדר" at bounding box center [508, 216] width 96 height 19
click at [518, 258] on div "נקבה" at bounding box center [498, 252] width 96 height 11
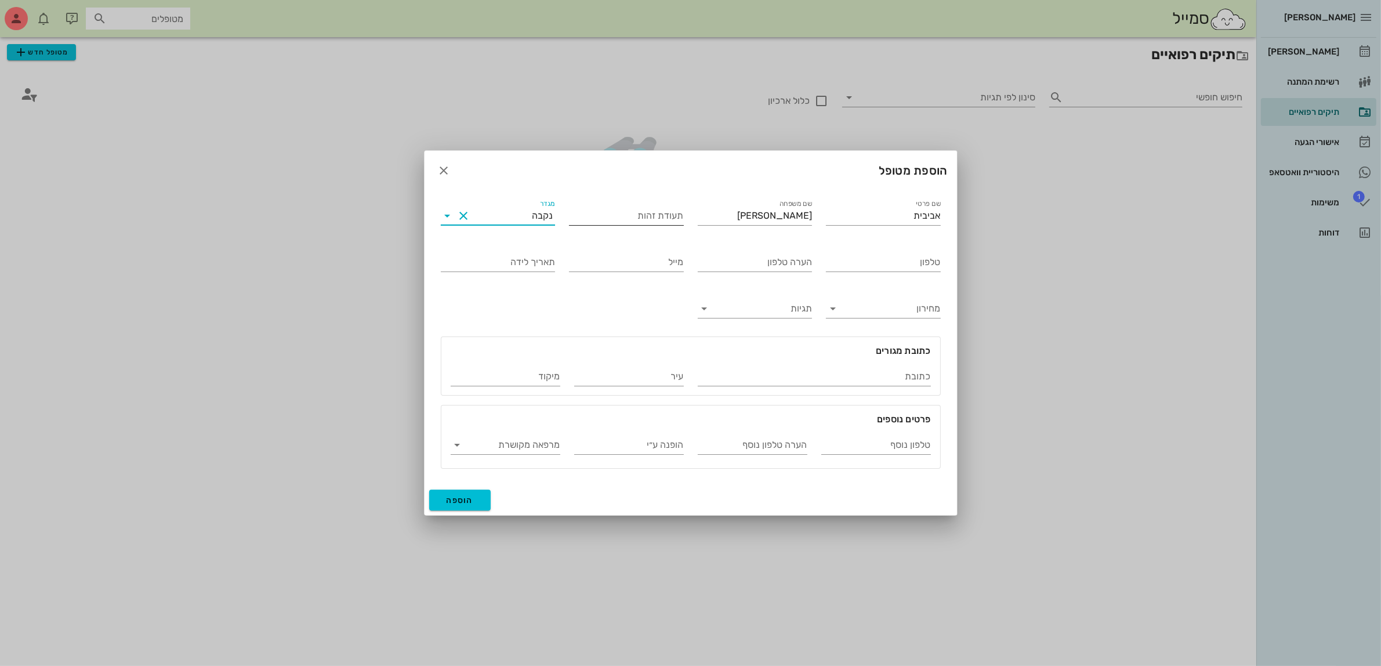
click at [628, 215] on input "תעודת זהות" at bounding box center [626, 216] width 115 height 19
type input "300080314"
click at [741, 444] on input "הערה טלפון נוסף" at bounding box center [753, 445] width 110 height 19
type input "[PERSON_NAME]"
drag, startPoint x: 791, startPoint y: 444, endPoint x: 820, endPoint y: 442, distance: 29.1
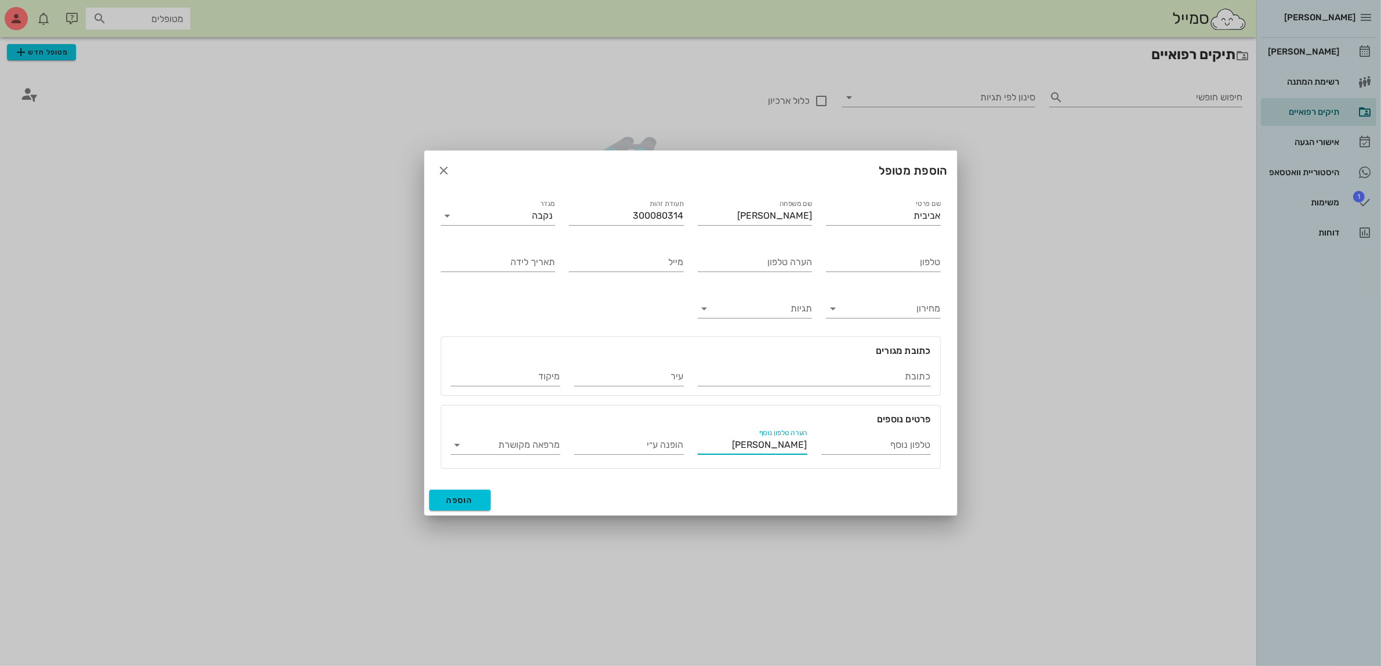
click at [820, 442] on div "טלפון נוסף הערה טלפון נוסף [PERSON_NAME] ע״י מרפאה מקושרת" at bounding box center [691, 442] width 494 height 46
click at [488, 502] on button "הוספה" at bounding box center [460, 500] width 62 height 21
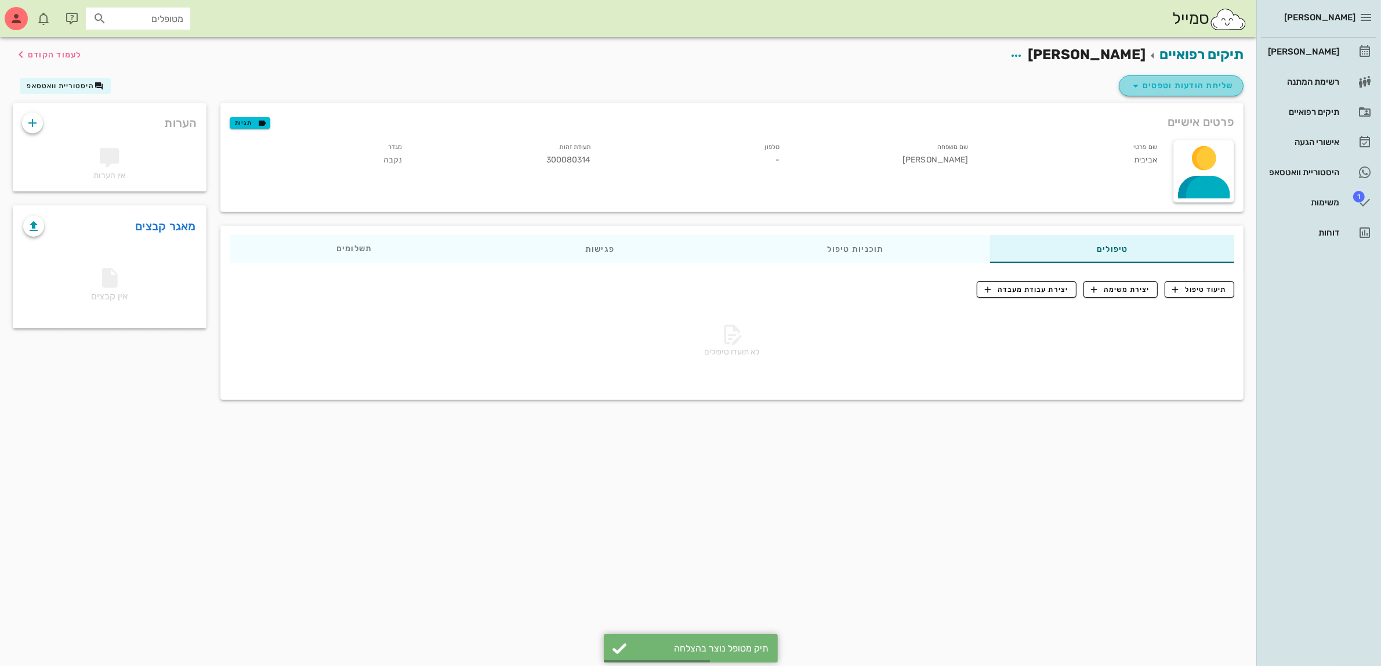
click at [1167, 85] on span "שליחת הודעות וטפסים" at bounding box center [1181, 86] width 105 height 14
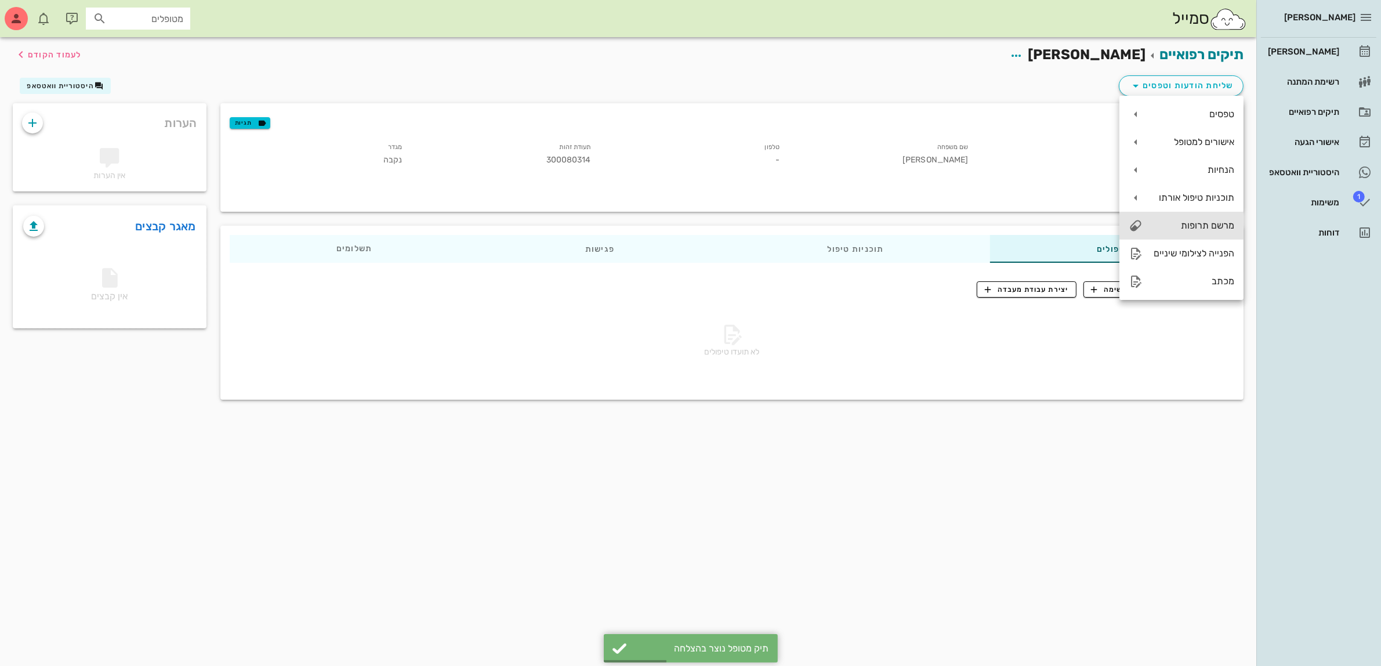
click at [1185, 229] on div "מרשם תרופות" at bounding box center [1193, 225] width 82 height 11
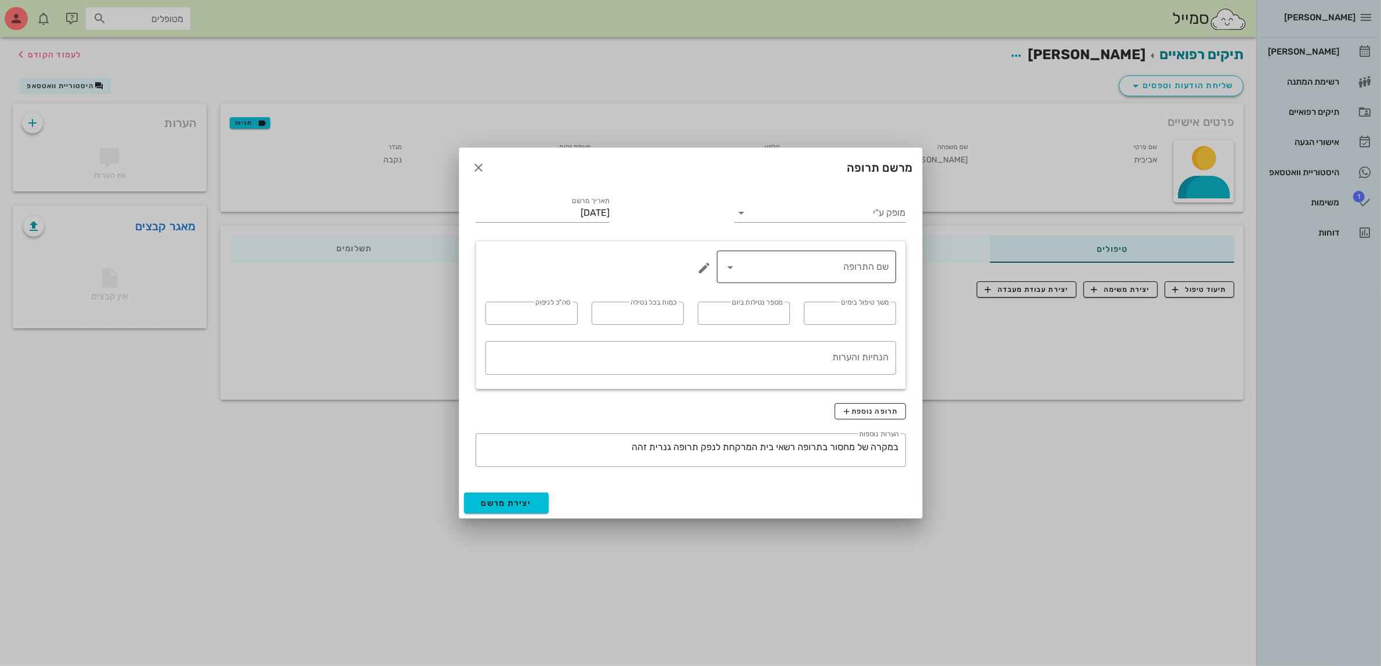
click at [850, 277] on div "שם התרופה" at bounding box center [806, 267] width 165 height 32
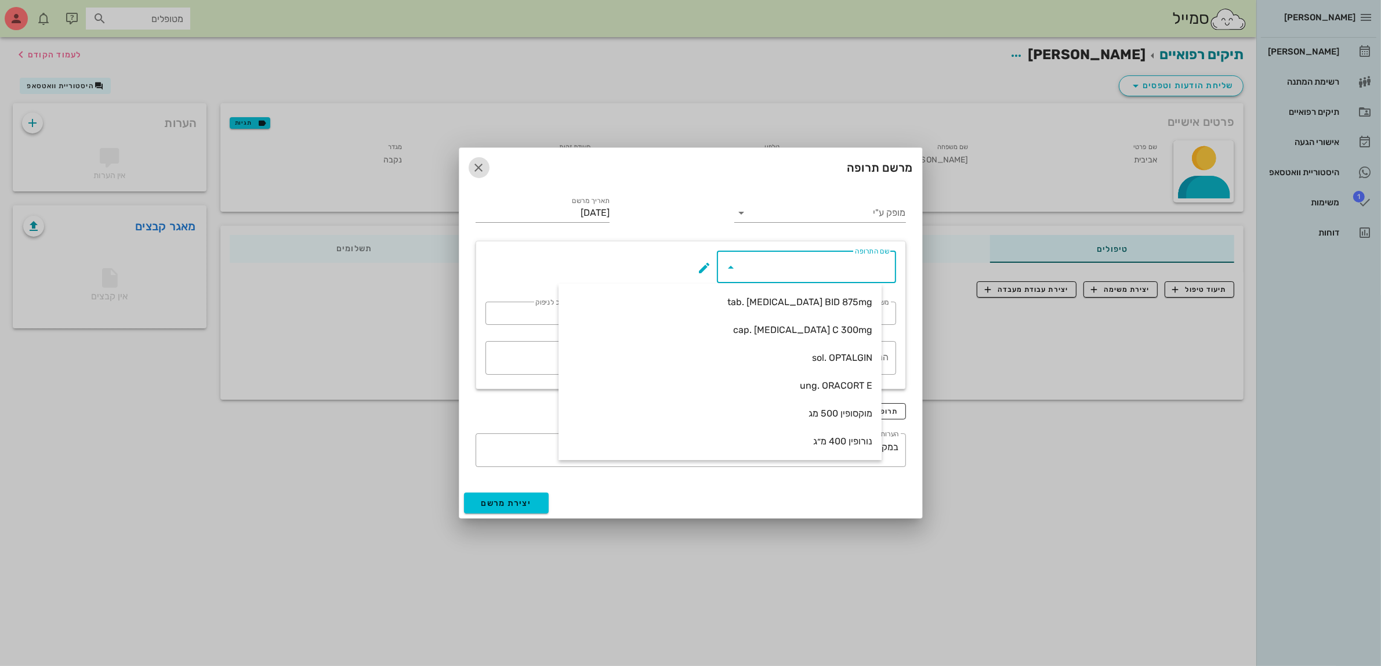
click at [480, 169] on icon "button" at bounding box center [479, 168] width 14 height 14
